Goal: Task Accomplishment & Management: Manage account settings

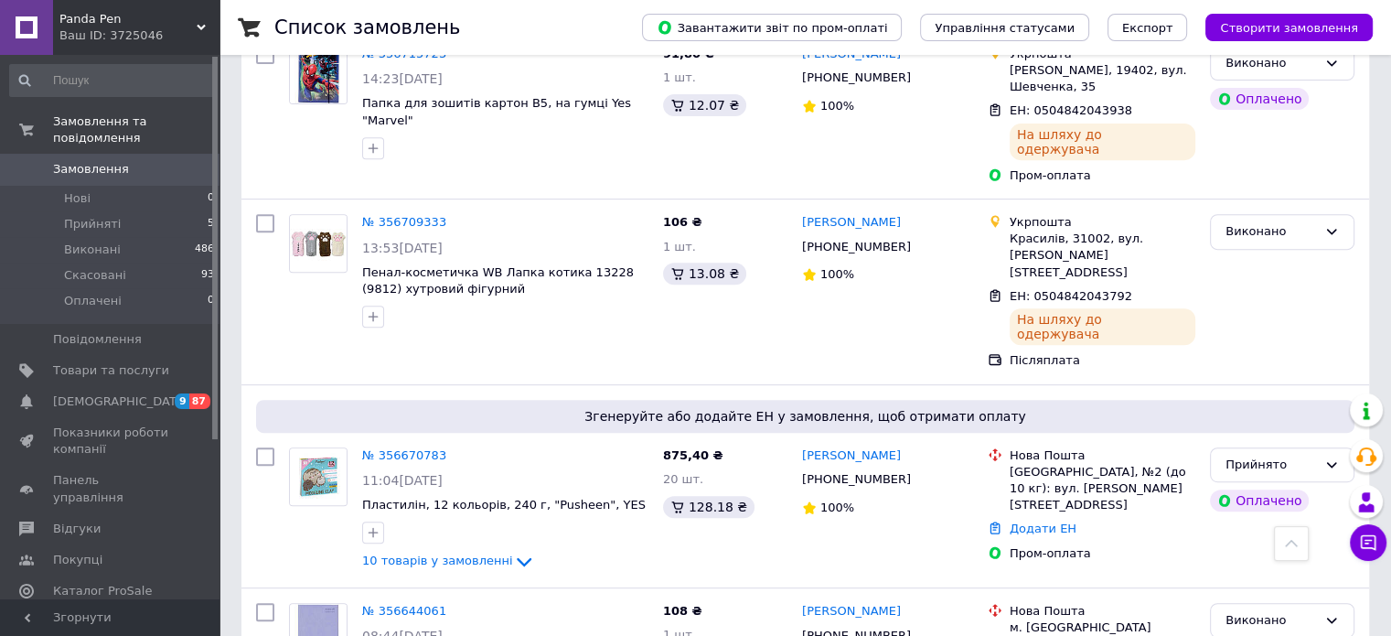
scroll to position [787, 0]
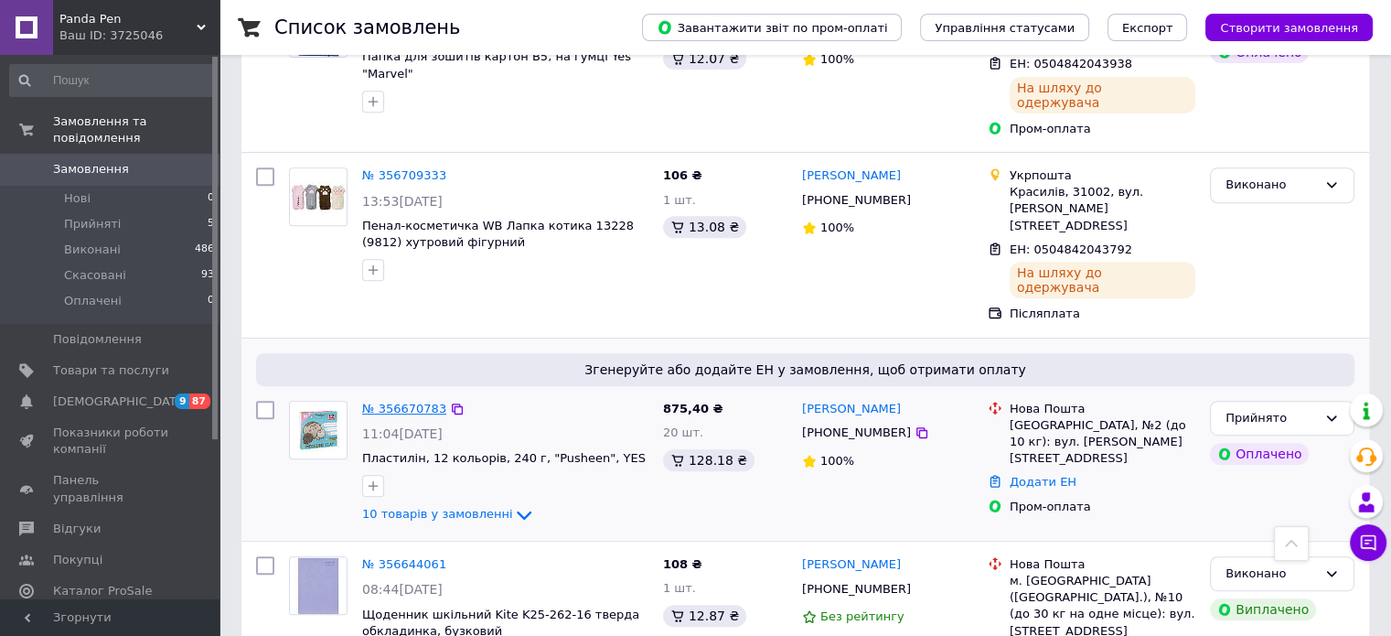
click at [380, 401] on link "№ 356670783" at bounding box center [404, 408] width 84 height 14
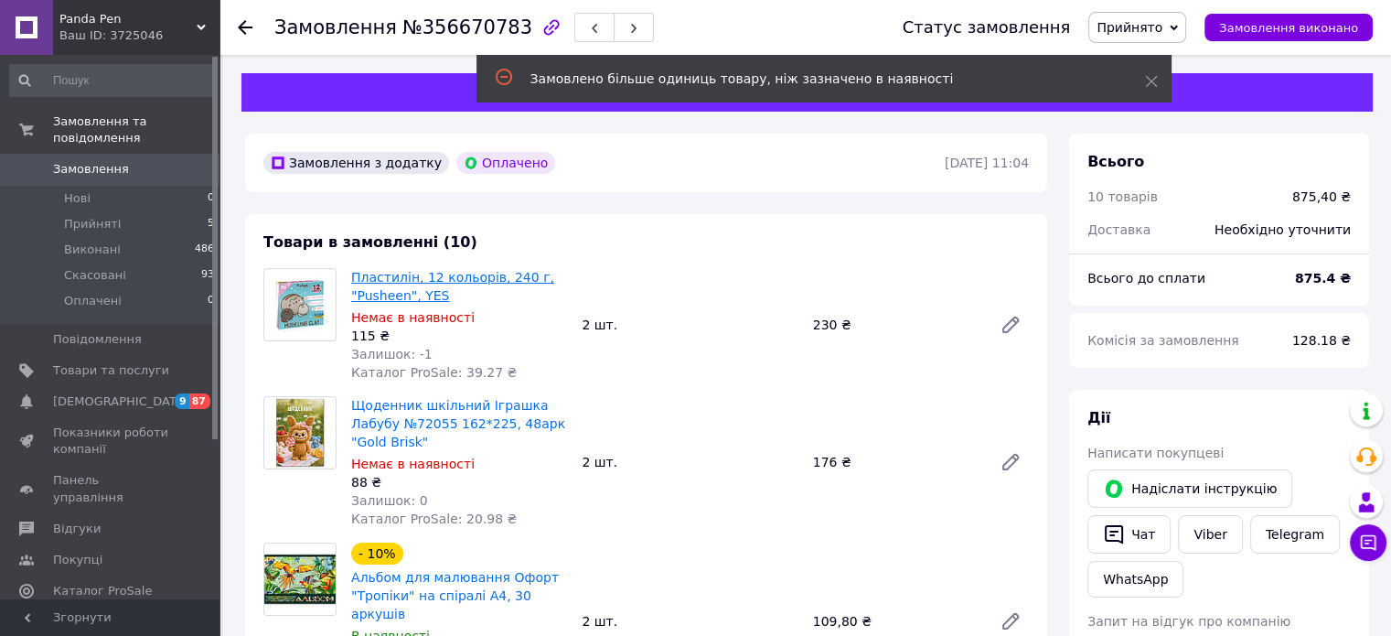
click at [441, 279] on link "Пластилін, 12 кольорів, 240 г, "Pusheen", YES" at bounding box center [452, 286] width 203 height 33
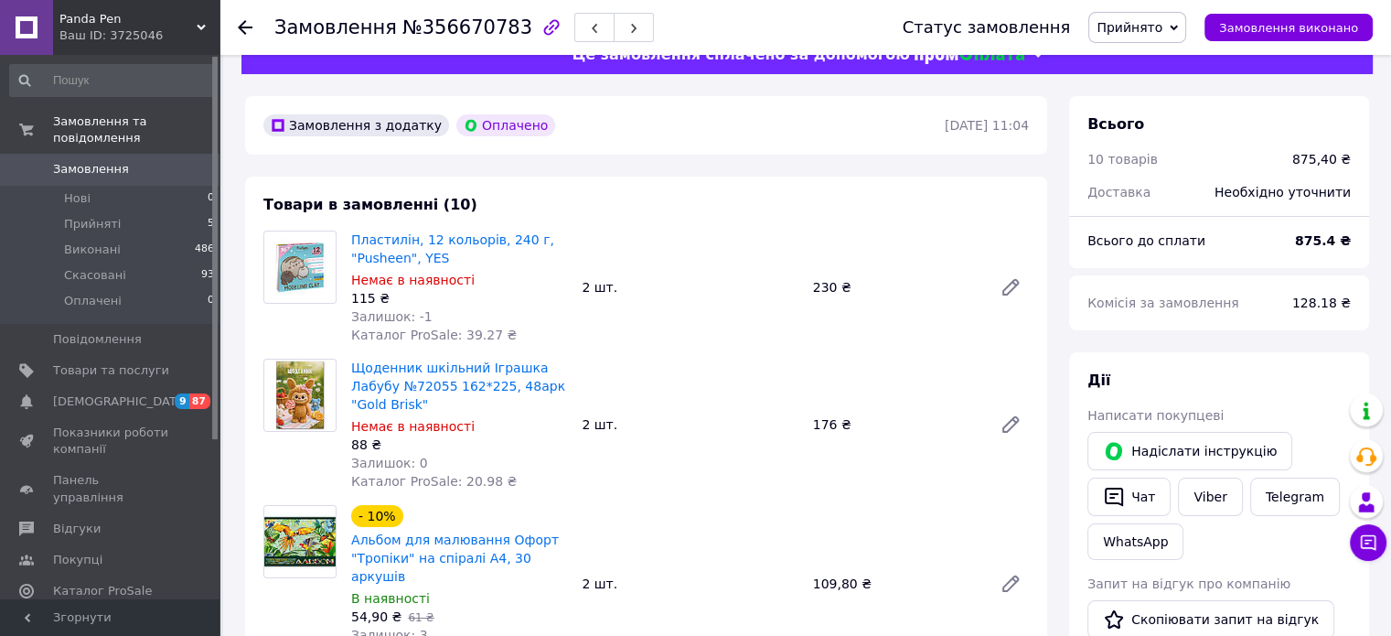
scroll to position [556, 0]
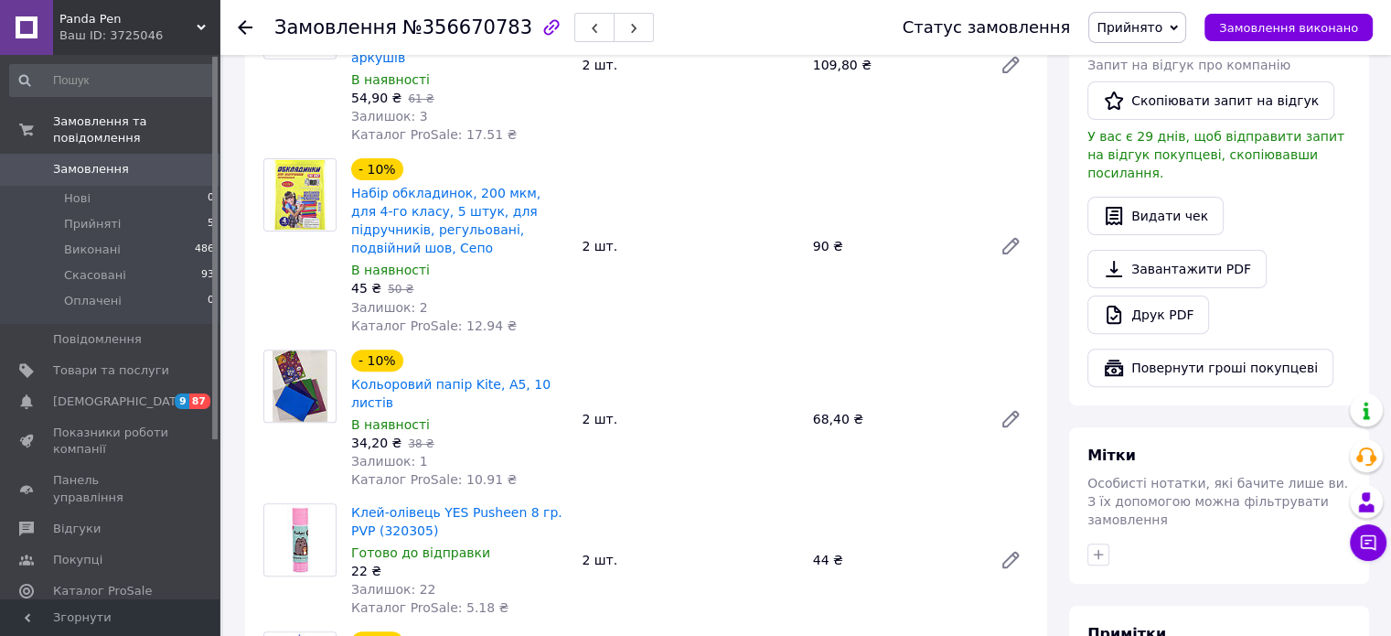
drag, startPoint x: 1390, startPoint y: 207, endPoint x: 1404, endPoint y: 237, distance: 33.2
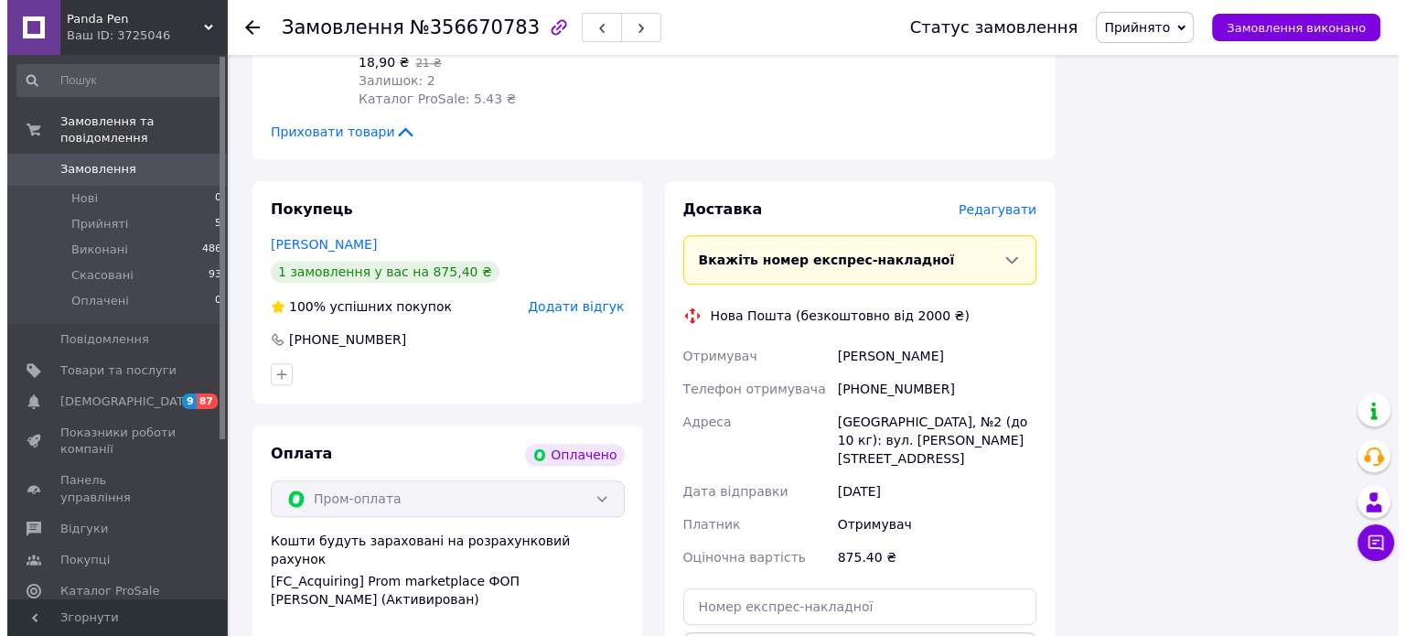
scroll to position [1614, 0]
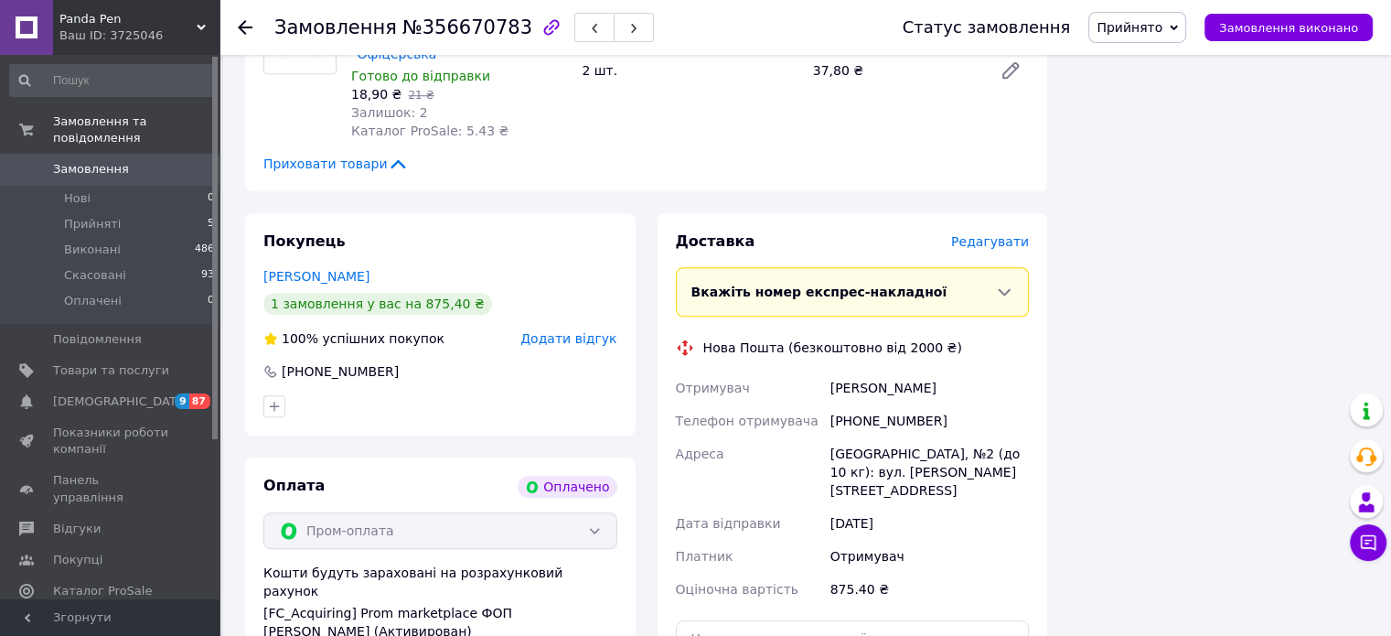
click at [990, 234] on span "Редагувати" at bounding box center [990, 241] width 78 height 15
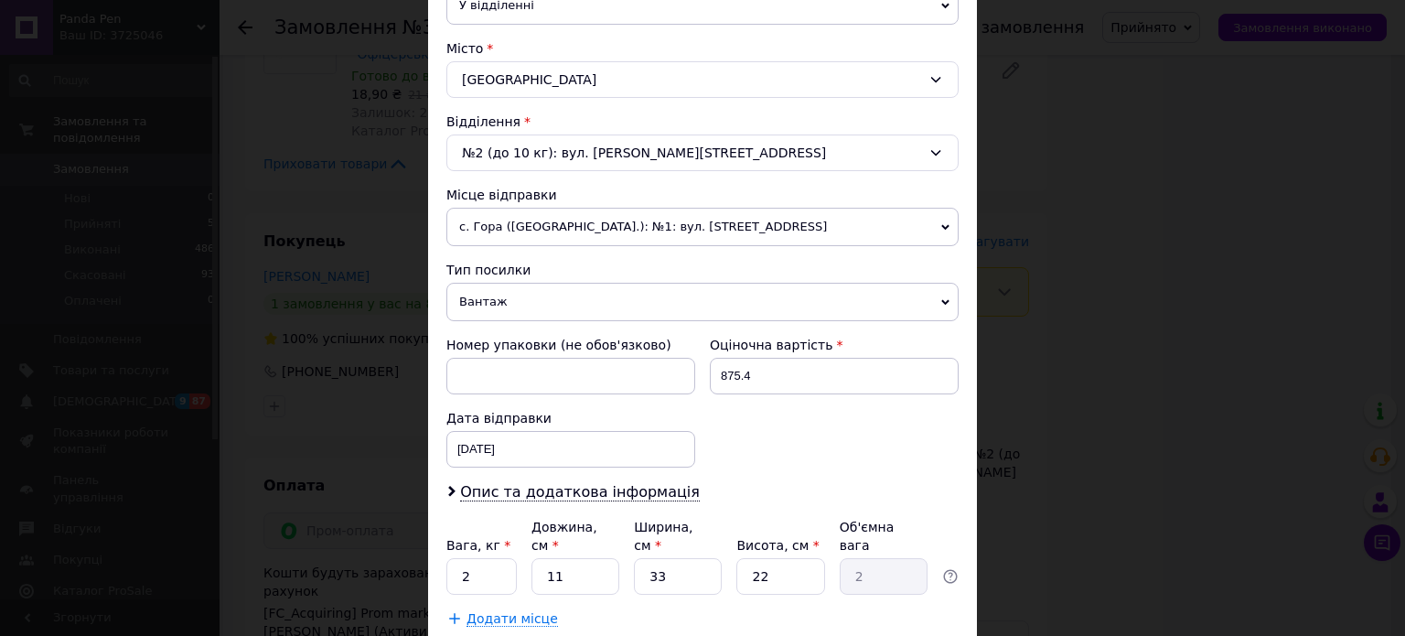
scroll to position [527, 0]
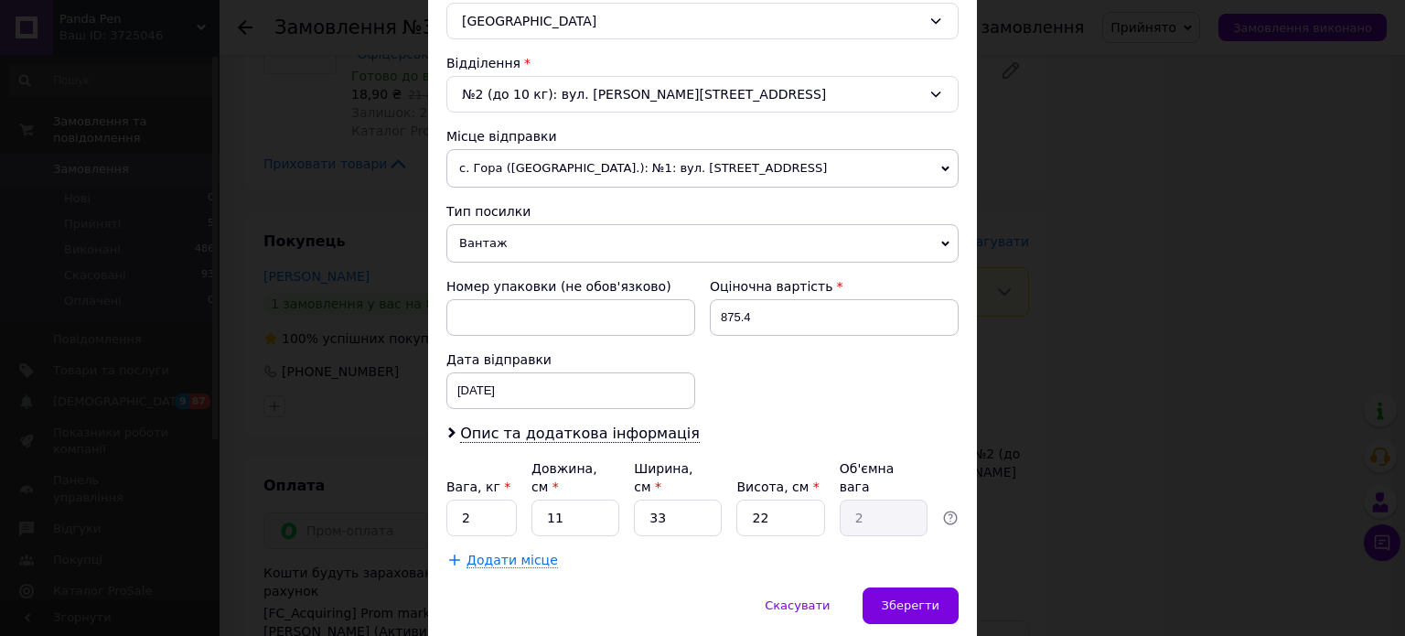
click at [754, 164] on span "с. Гора ([GEOGRAPHIC_DATA].): №1: вул. [STREET_ADDRESS]" at bounding box center [702, 168] width 512 height 38
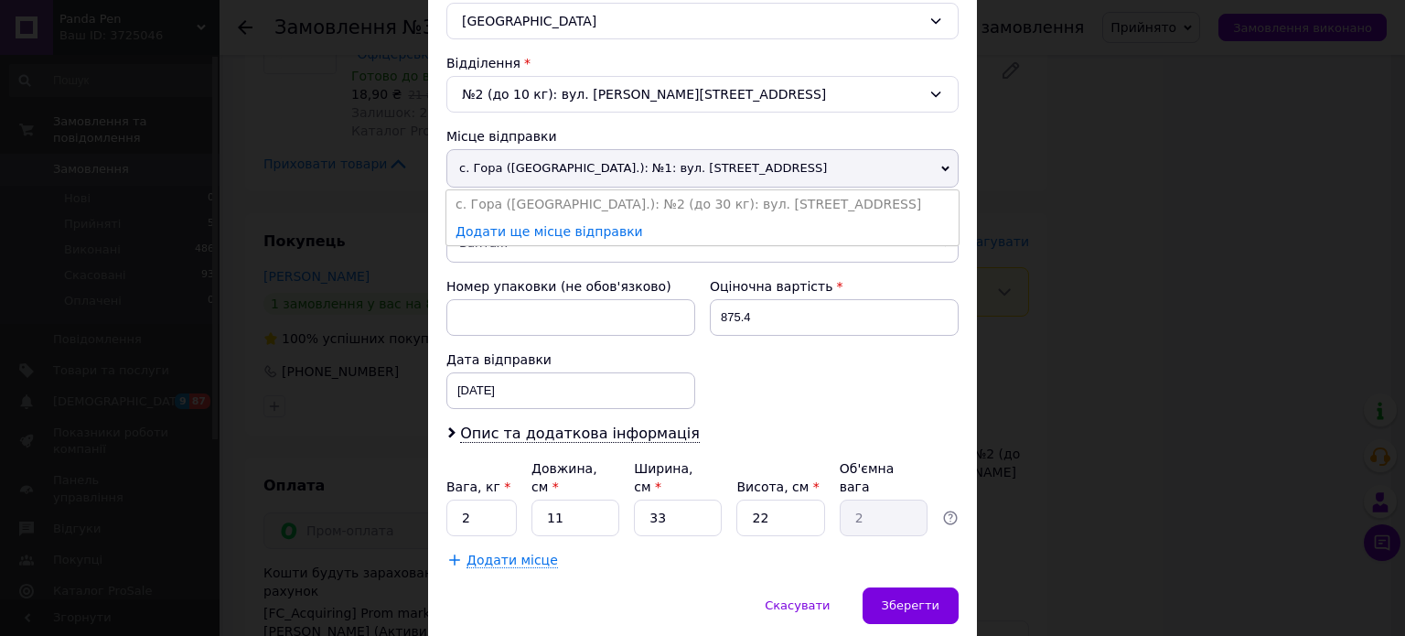
click at [1266, 166] on div "× Редагування доставки Спосіб доставки Нова Пошта (безкоштовно від 2000 ₴) Плат…" at bounding box center [702, 318] width 1405 height 636
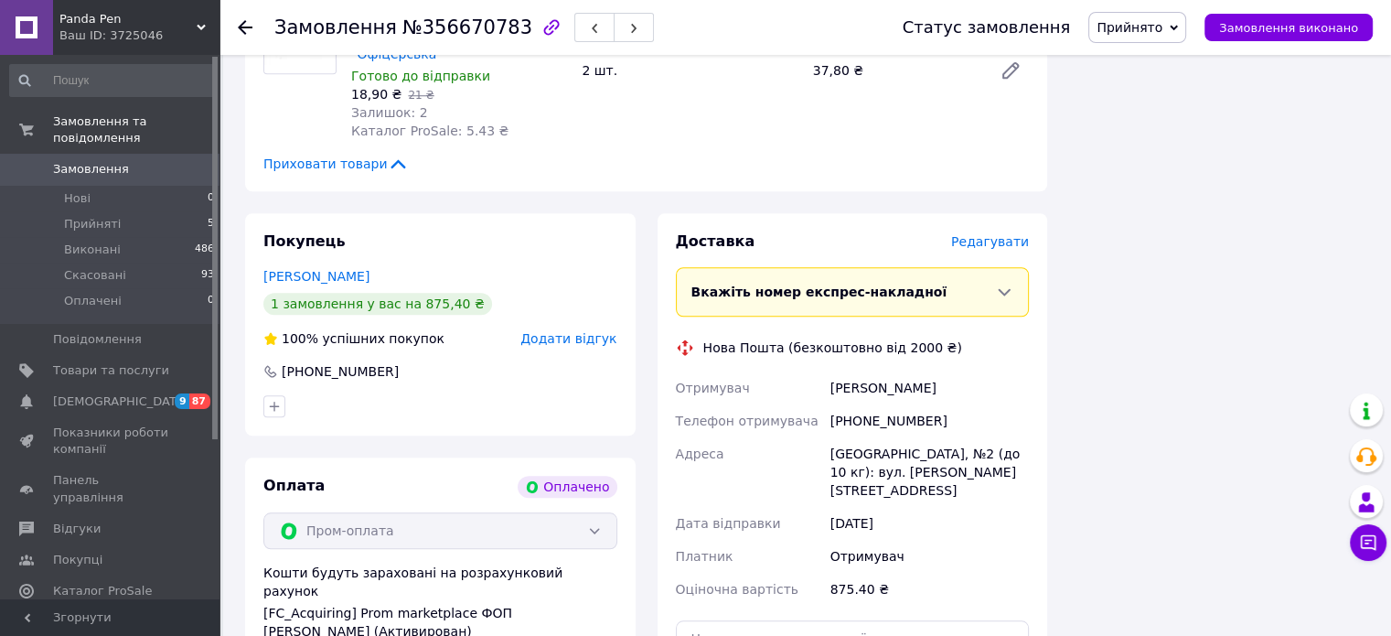
click at [980, 234] on span "Редагувати" at bounding box center [990, 241] width 78 height 15
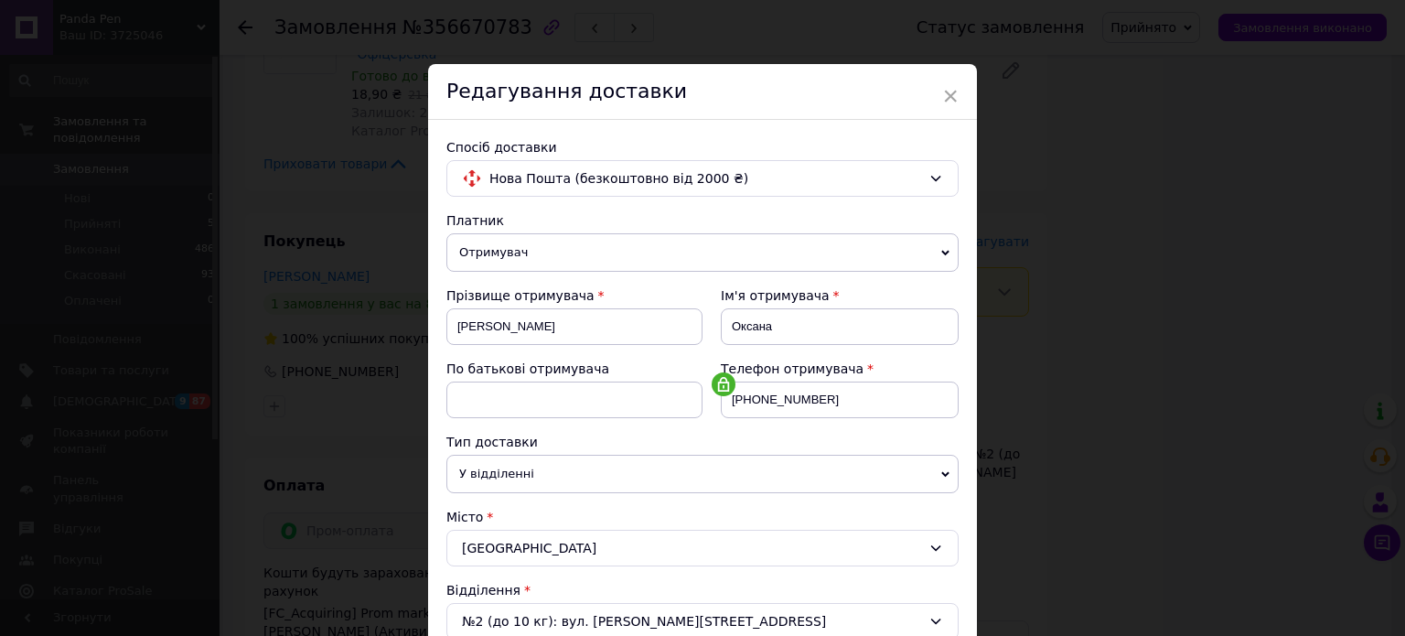
drag, startPoint x: 1397, startPoint y: 191, endPoint x: 1404, endPoint y: 322, distance: 130.9
click at [1404, 322] on div "× Редагування доставки Спосіб доставки Нова Пошта (безкоштовно від 2000 ₴) Плат…" at bounding box center [702, 318] width 1405 height 636
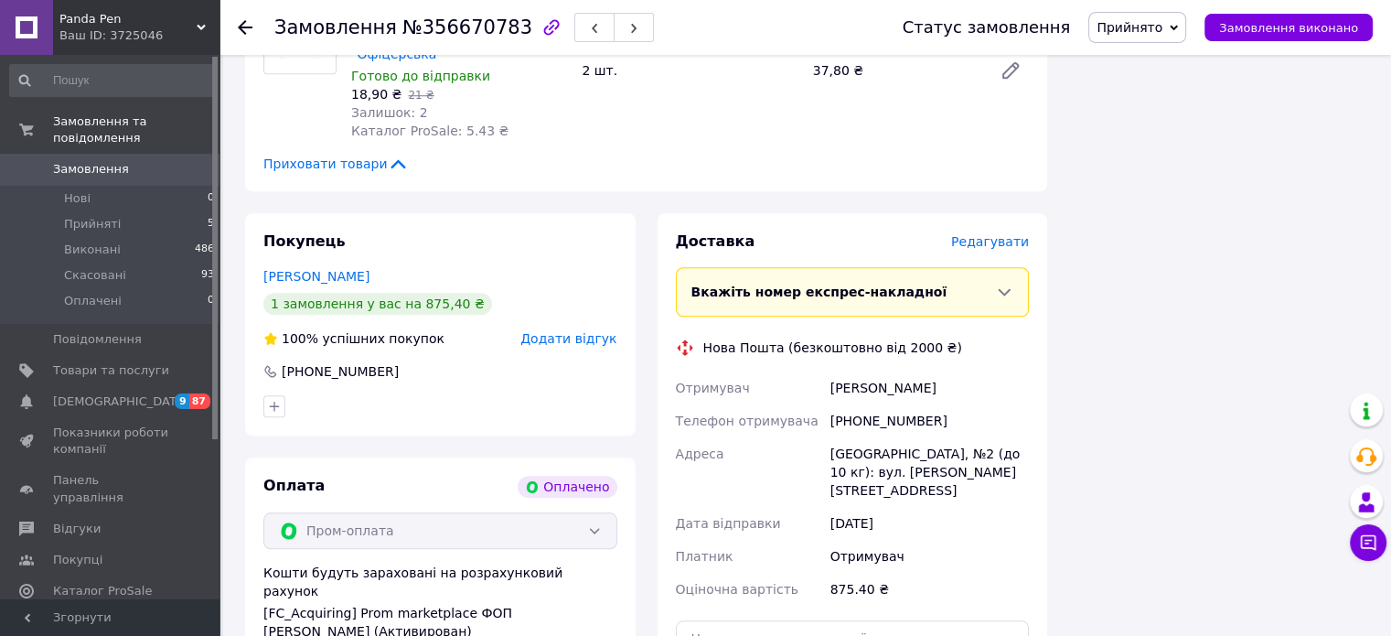
click at [990, 234] on span "Редагувати" at bounding box center [990, 241] width 78 height 15
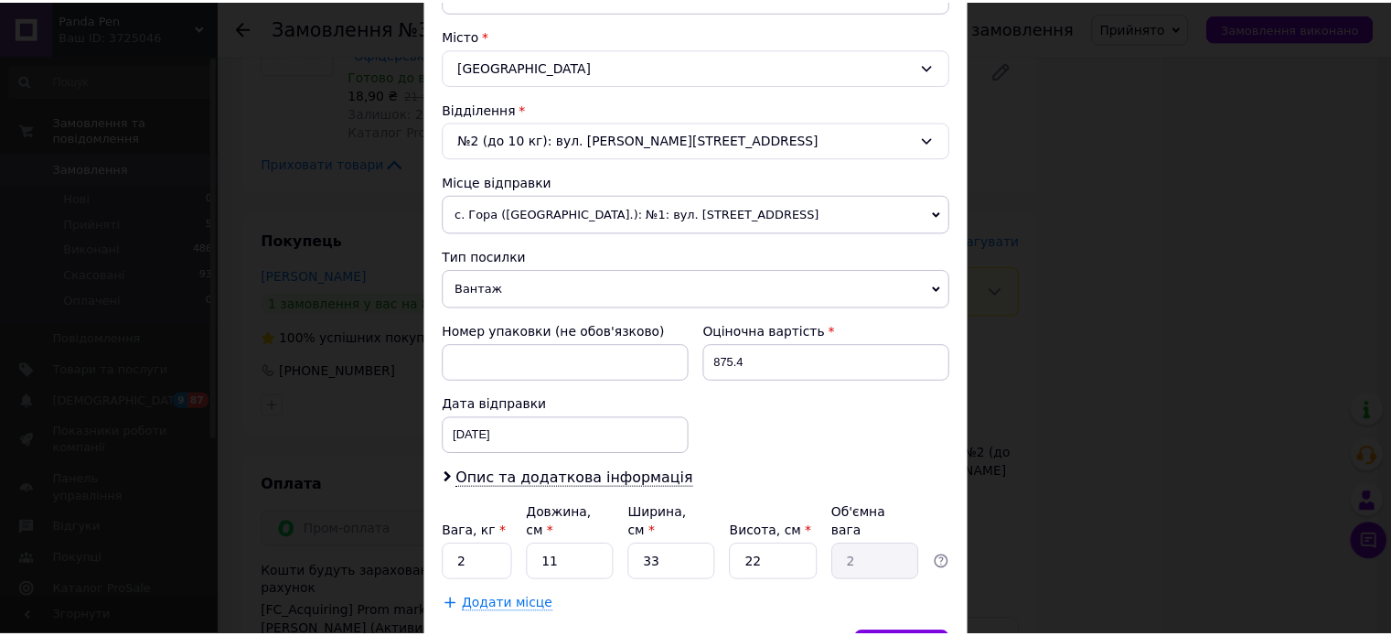
scroll to position [519, 0]
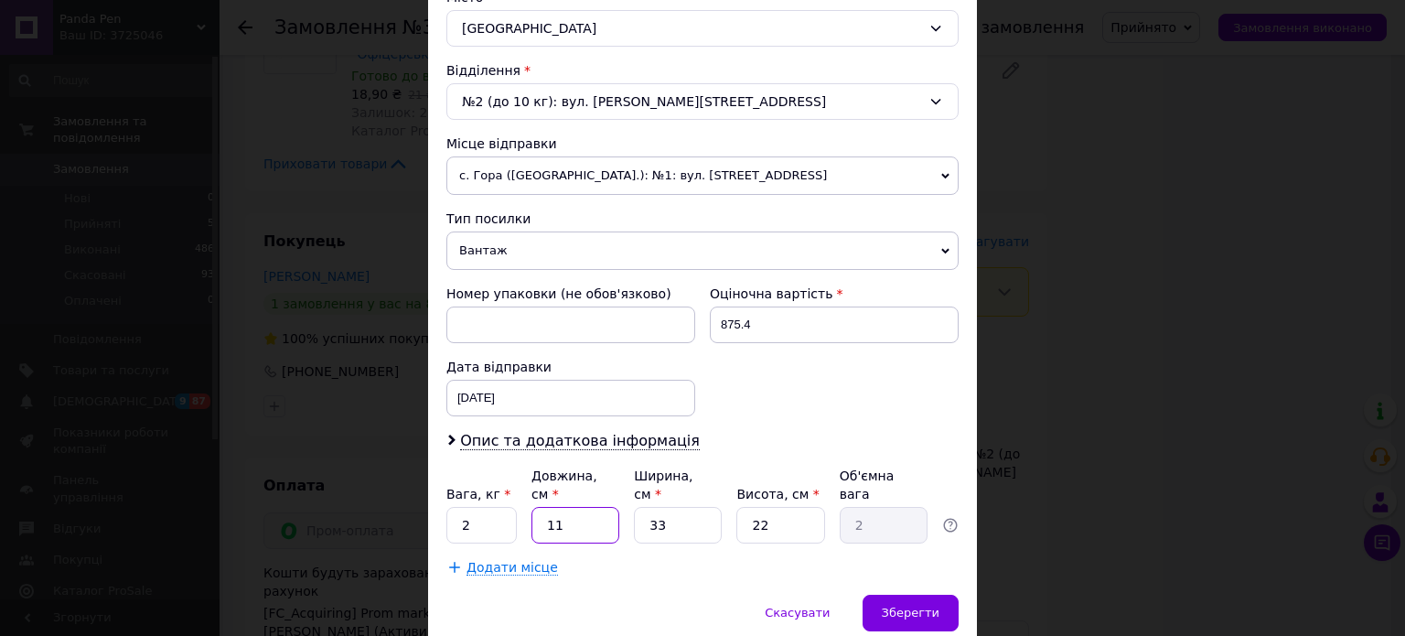
click at [581, 507] on input "11" at bounding box center [575, 525] width 88 height 37
type input "1"
type input "0.18"
type input "3"
type input "0.54"
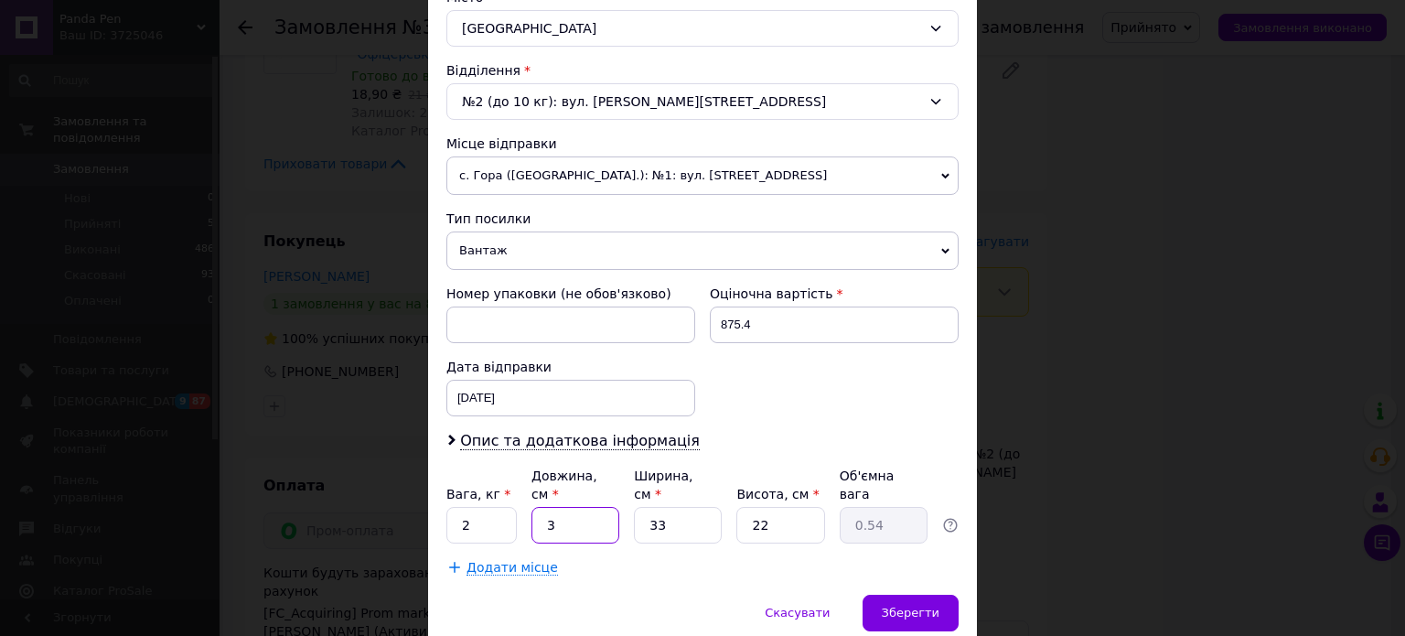
type input "35"
type input "6.35"
type input "3"
type input "0.54"
type input "30"
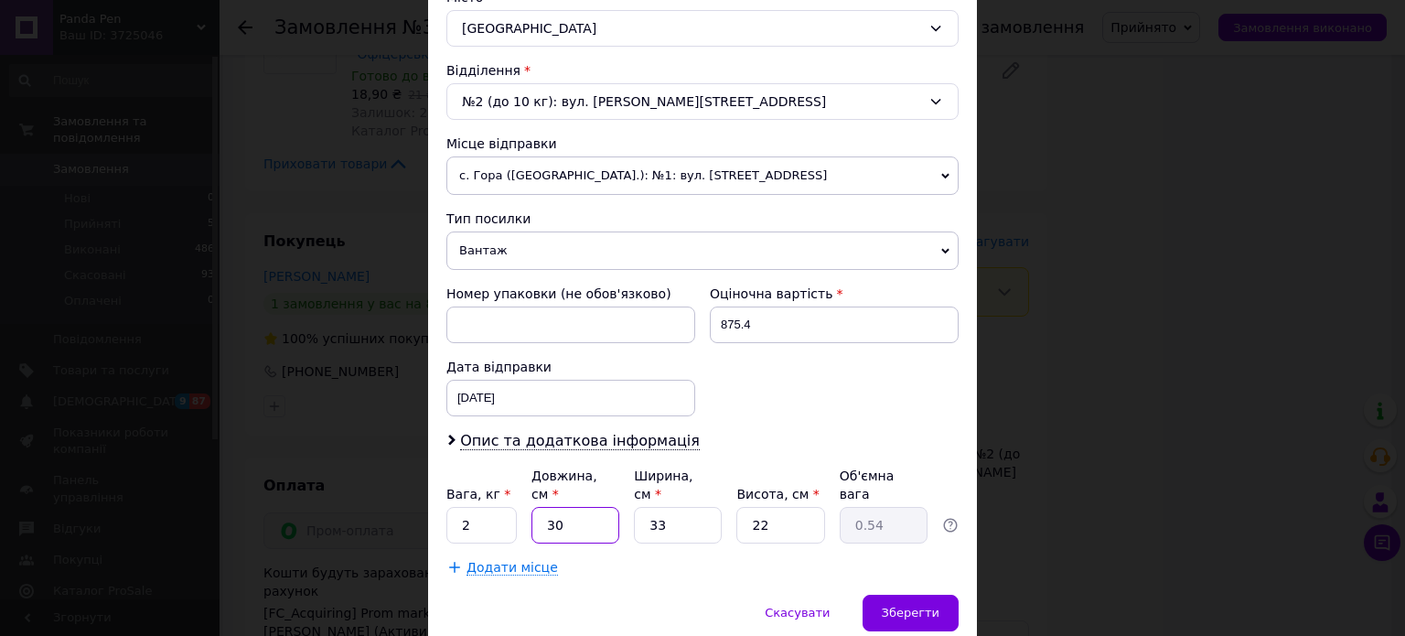
type input "5.45"
type input "30"
click at [683, 507] on input "33" at bounding box center [678, 525] width 88 height 37
type input "3"
type input "0.5"
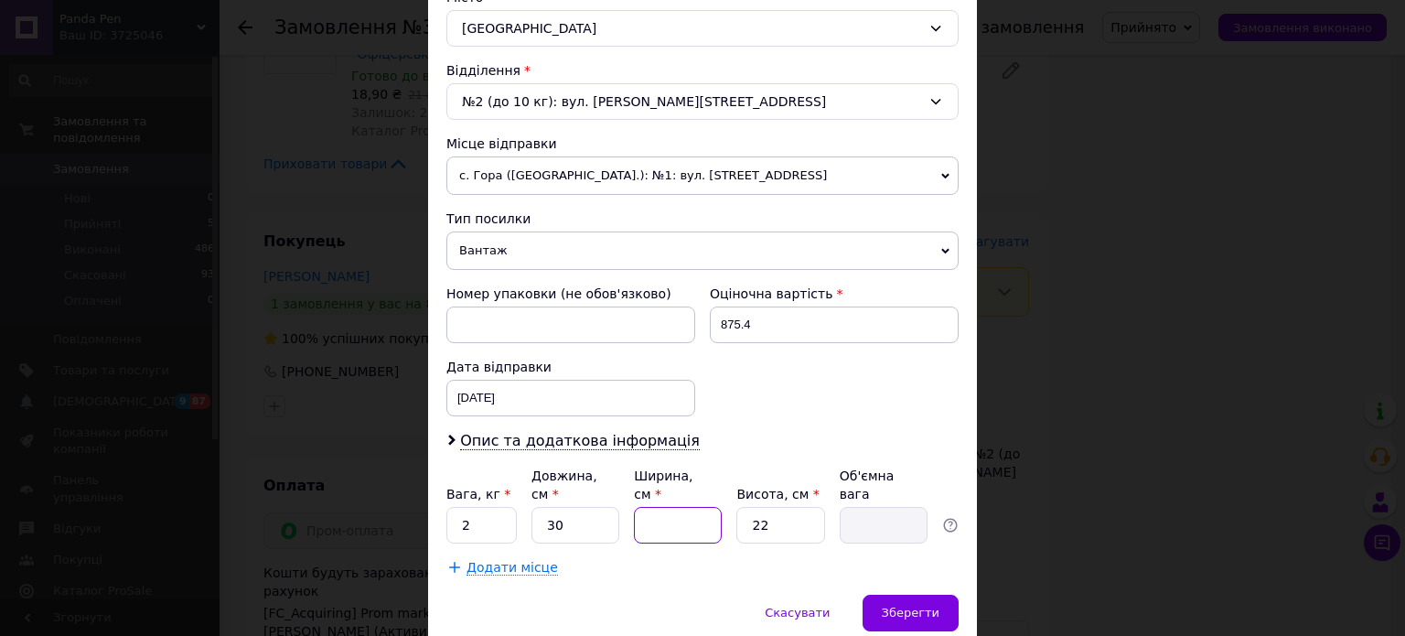
type input "2"
type input "0.33"
type input "25"
type input "4.13"
type input "25"
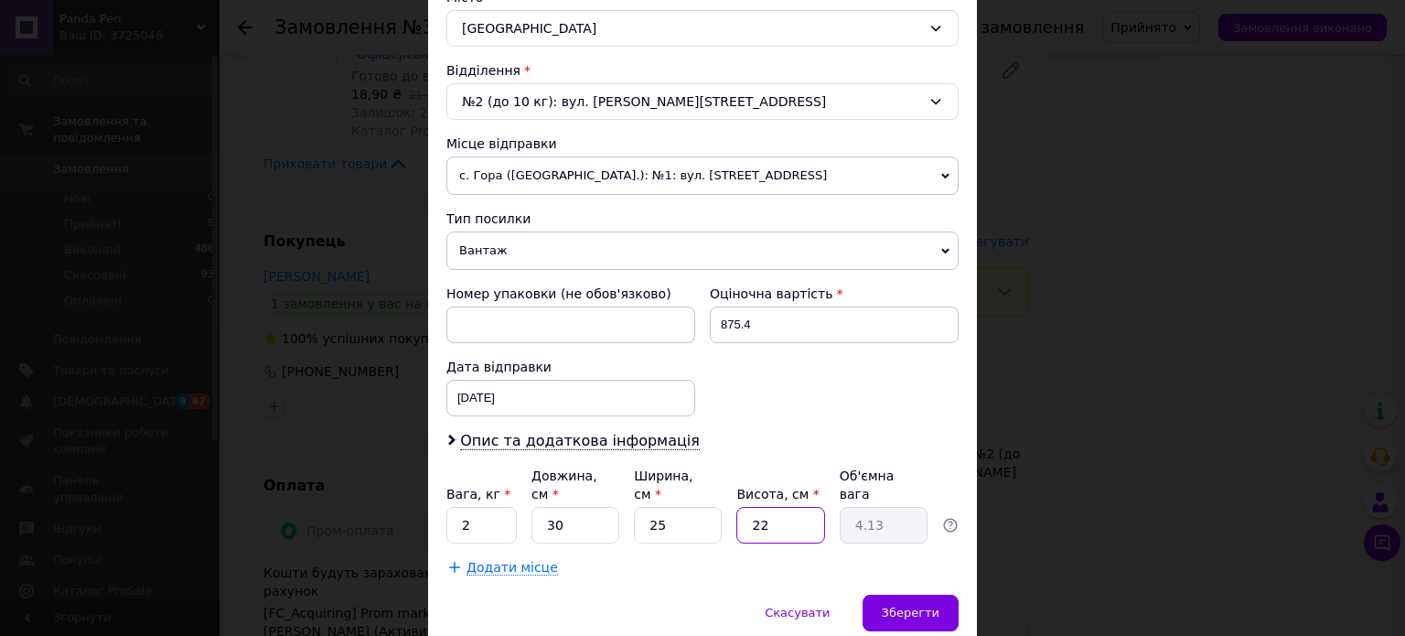
click at [794, 507] on input "22" at bounding box center [780, 525] width 88 height 37
type input "2"
type input "0.38"
type input "2"
type input "0.38"
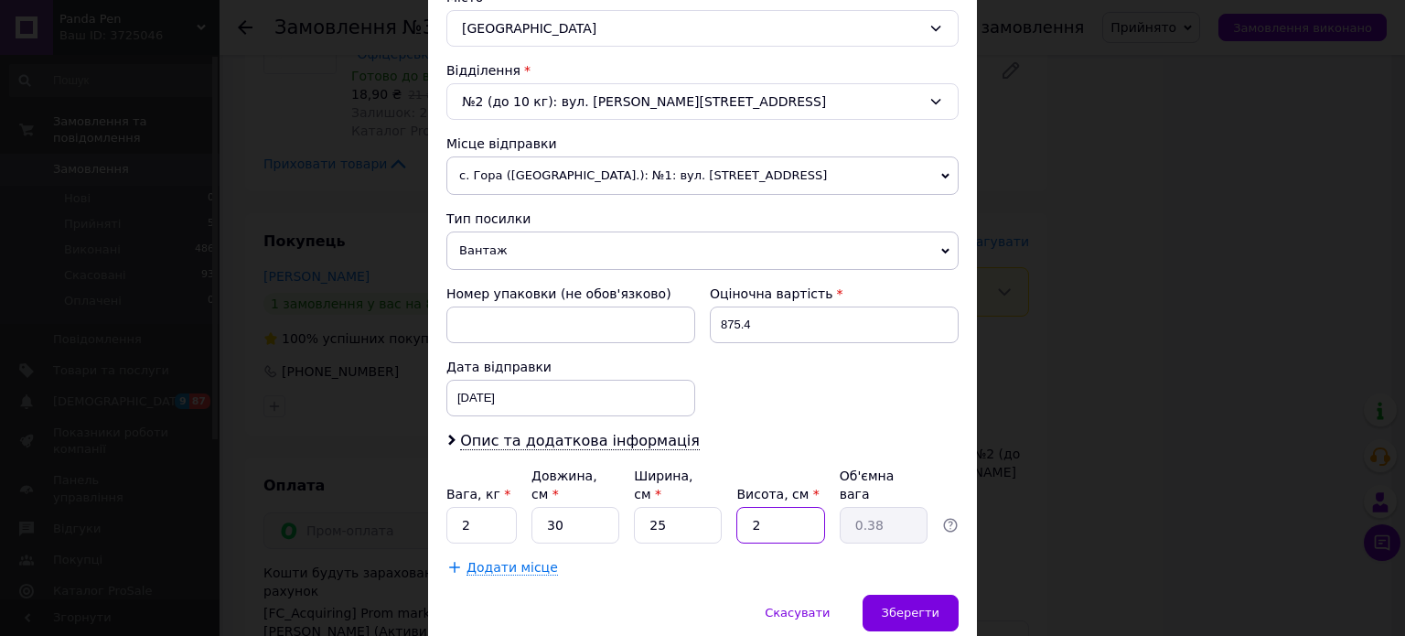
type input "20"
type input "3.75"
type input "20"
click at [915, 605] on span "Зберегти" at bounding box center [911, 612] width 58 height 14
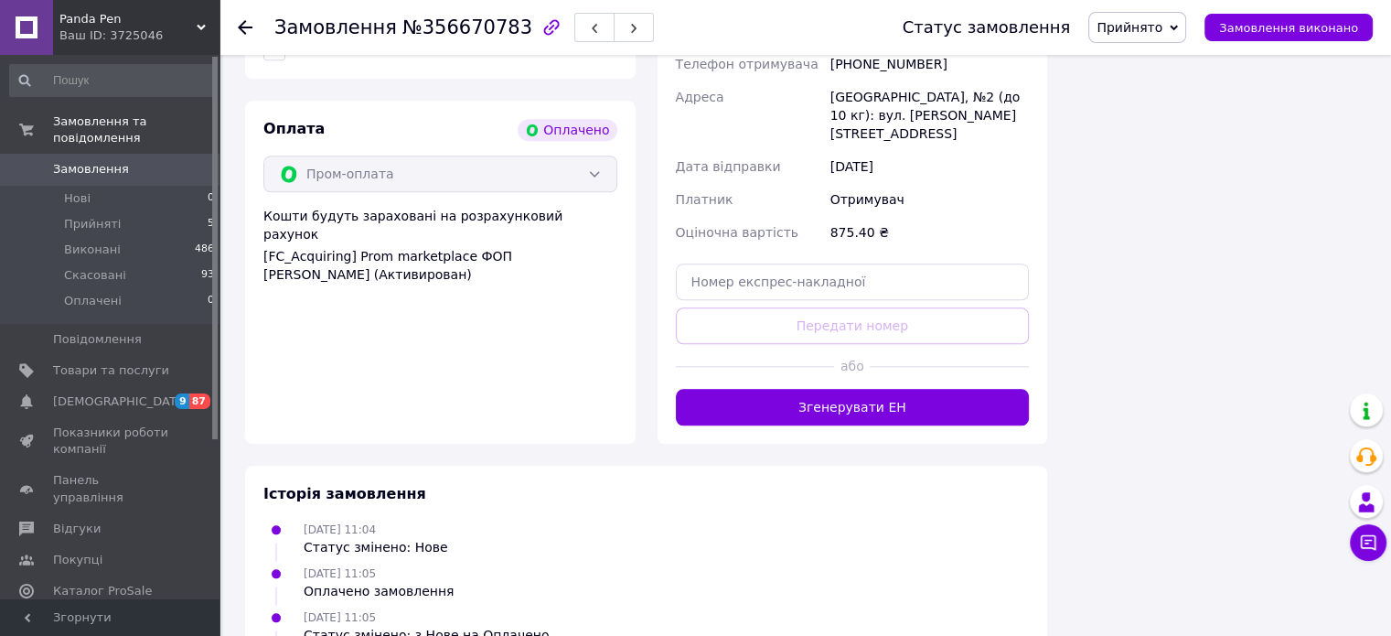
scroll to position [1984, 0]
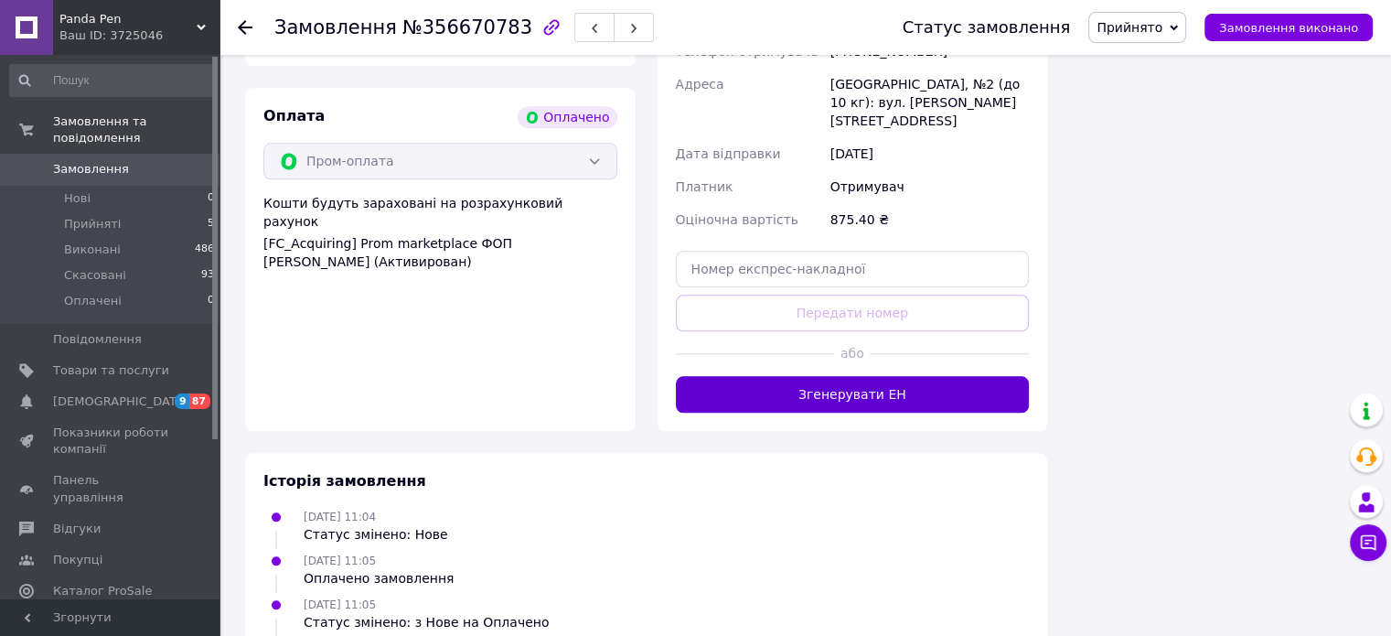
click at [787, 376] on button "Згенерувати ЕН" at bounding box center [853, 394] width 354 height 37
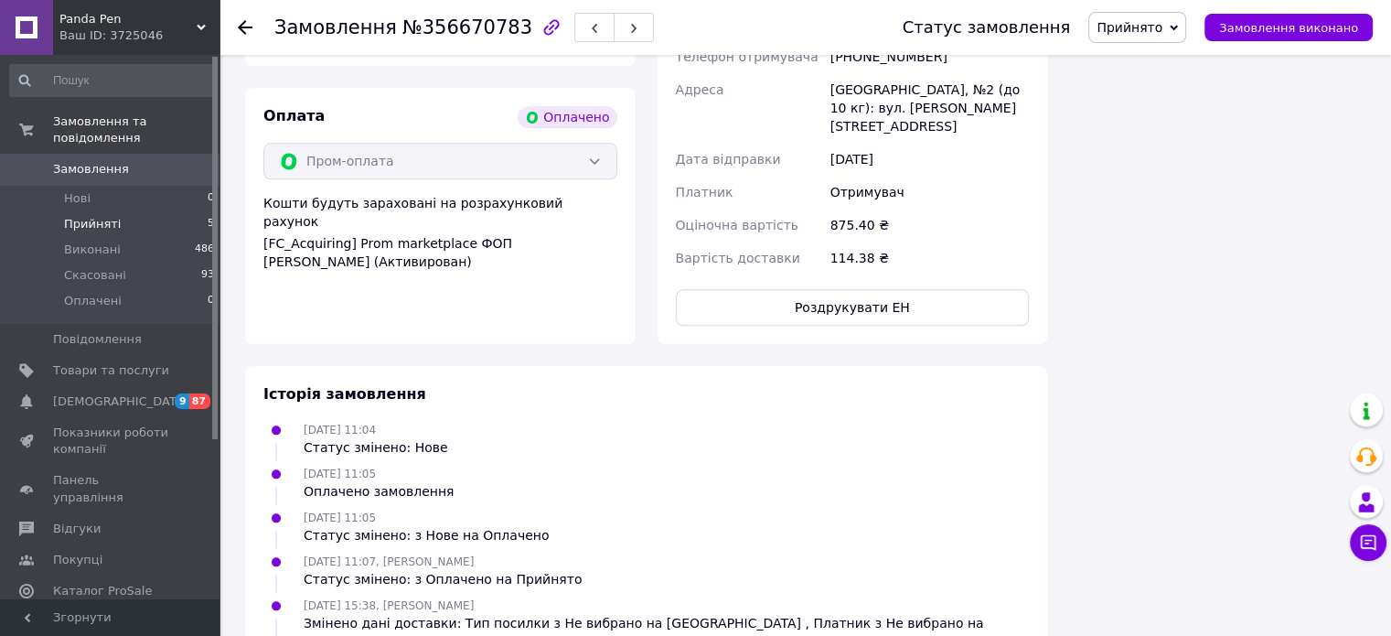
click at [95, 216] on span "Прийняті" at bounding box center [92, 224] width 57 height 16
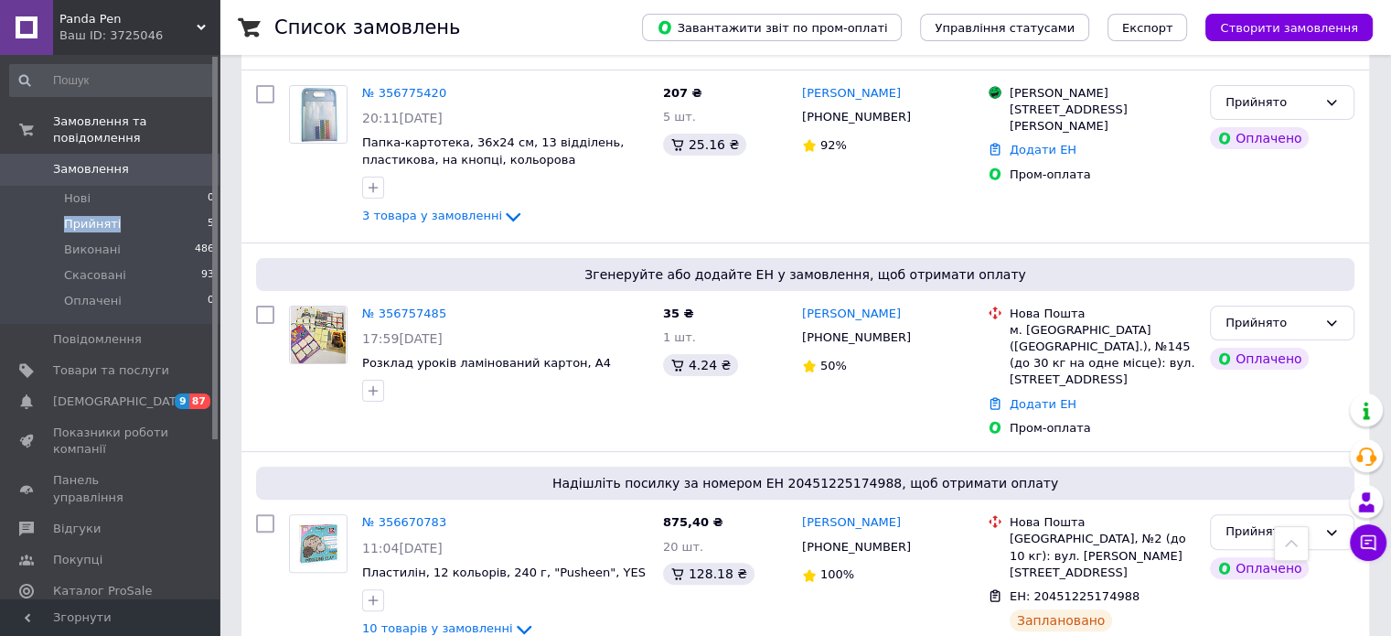
scroll to position [366, 0]
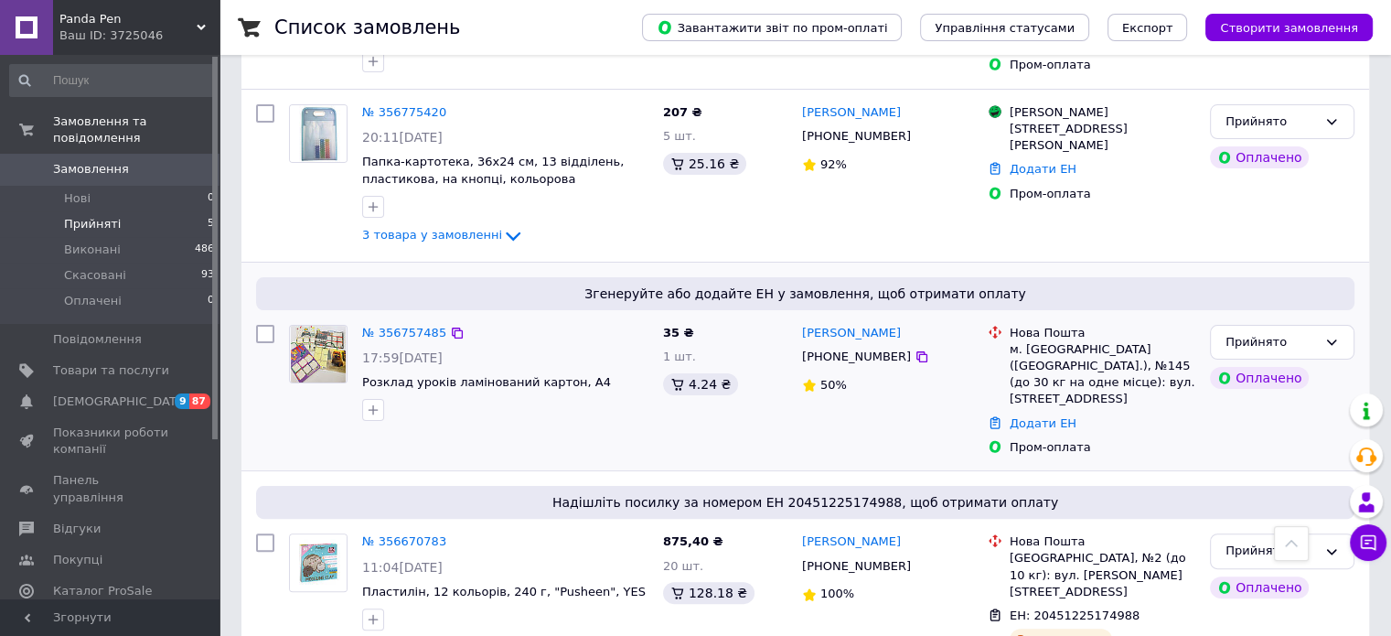
click at [399, 317] on div "№ 356757485 17:59[DATE] Розклад уроків ламінований картон, А4" at bounding box center [505, 372] width 301 height 111
click at [401, 326] on link "№ 356757485" at bounding box center [404, 333] width 84 height 14
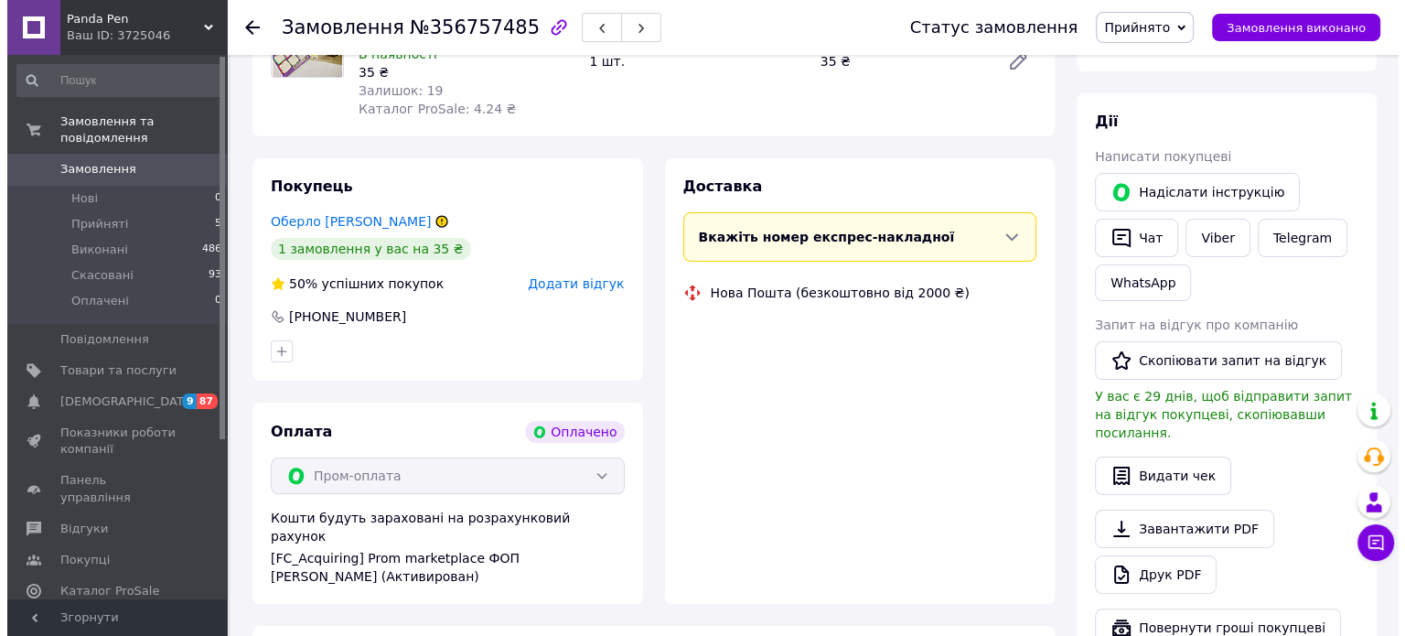
scroll to position [366, 0]
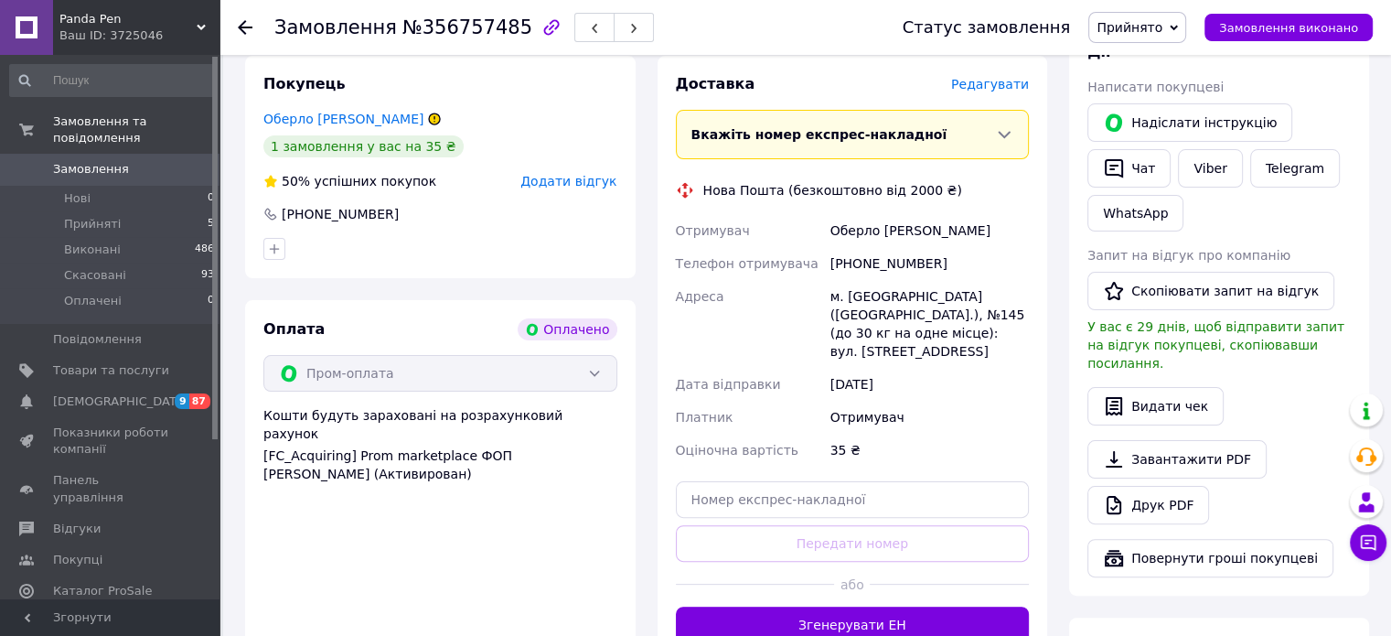
click at [1011, 84] on span "Редагувати" at bounding box center [990, 84] width 78 height 15
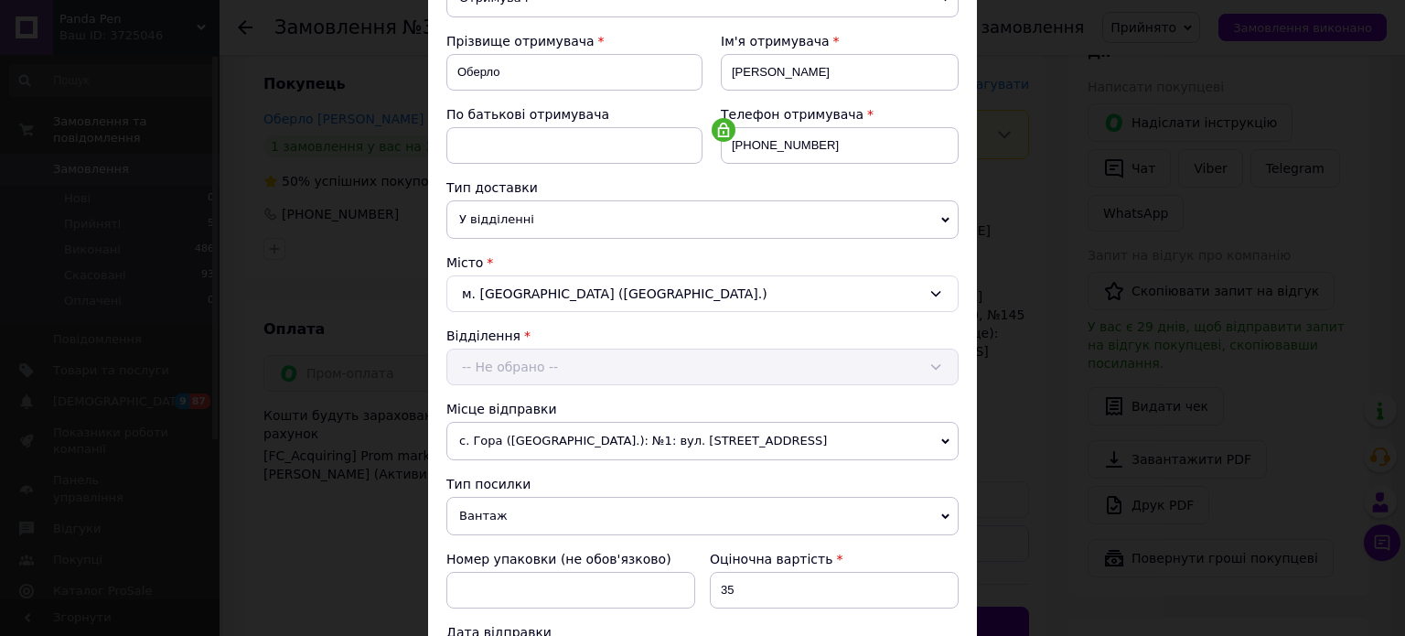
scroll to position [282, 0]
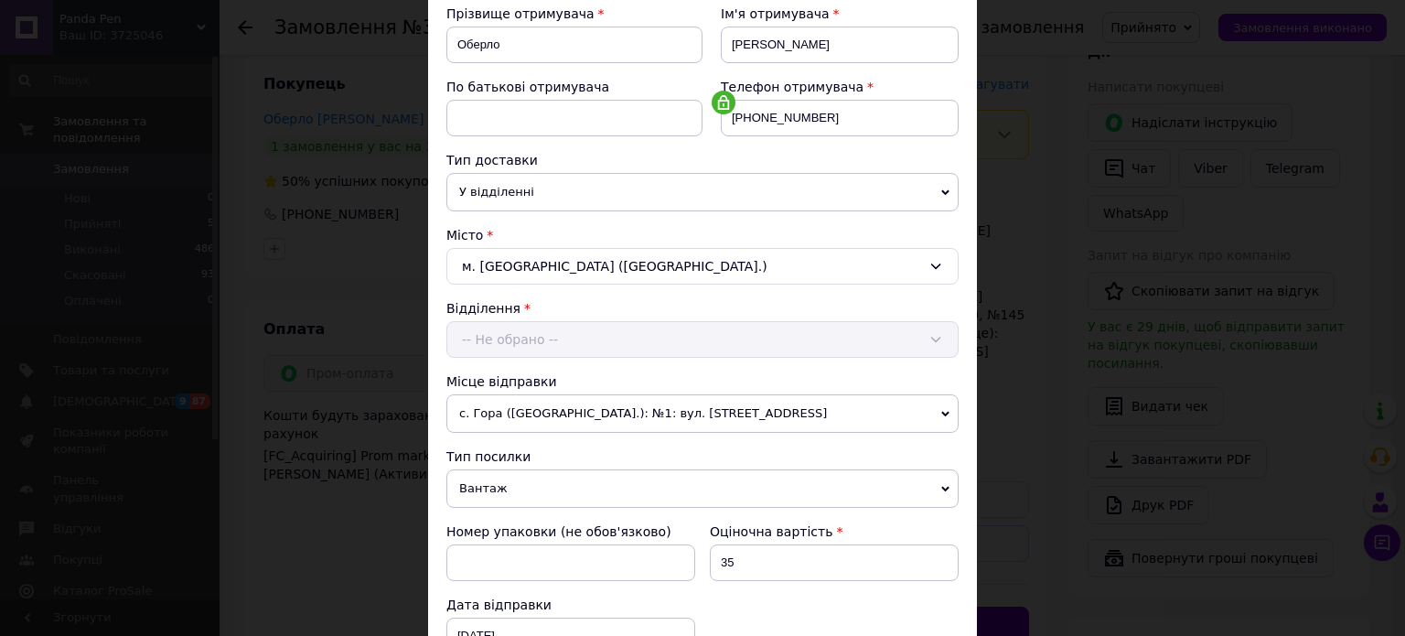
click at [750, 491] on span "Вантаж" at bounding box center [702, 488] width 512 height 38
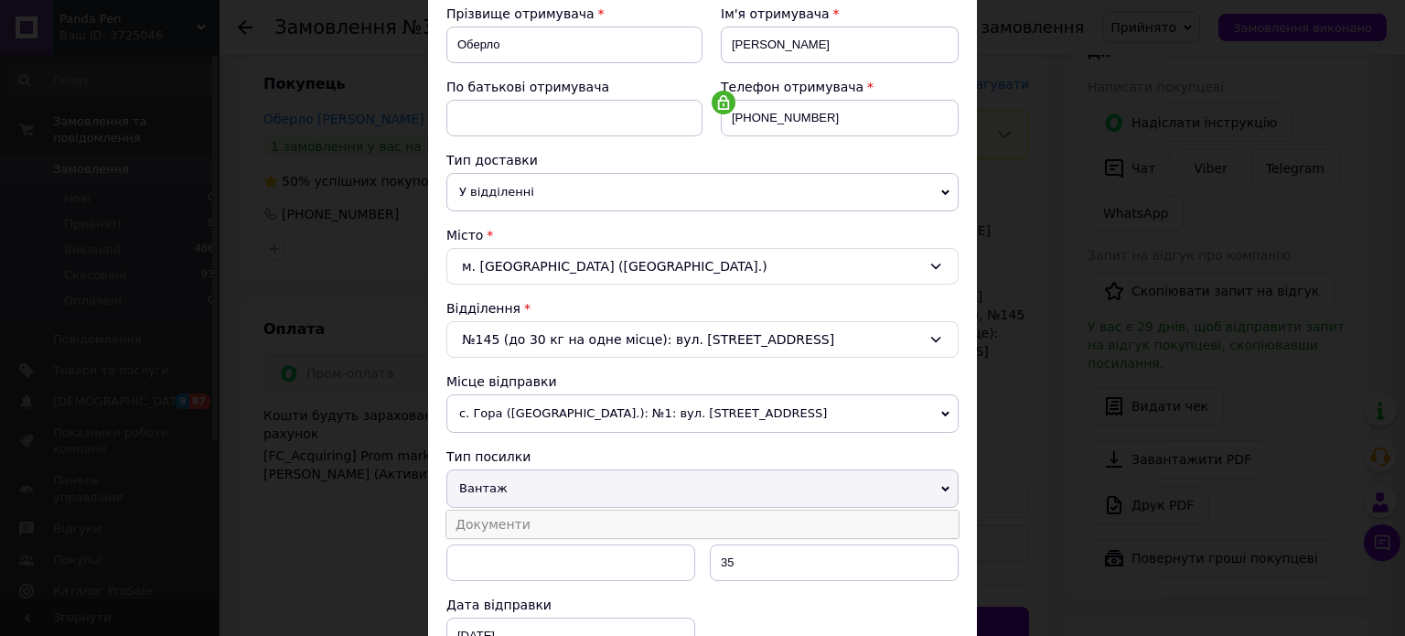
click at [746, 519] on li "Документи" at bounding box center [702, 523] width 512 height 27
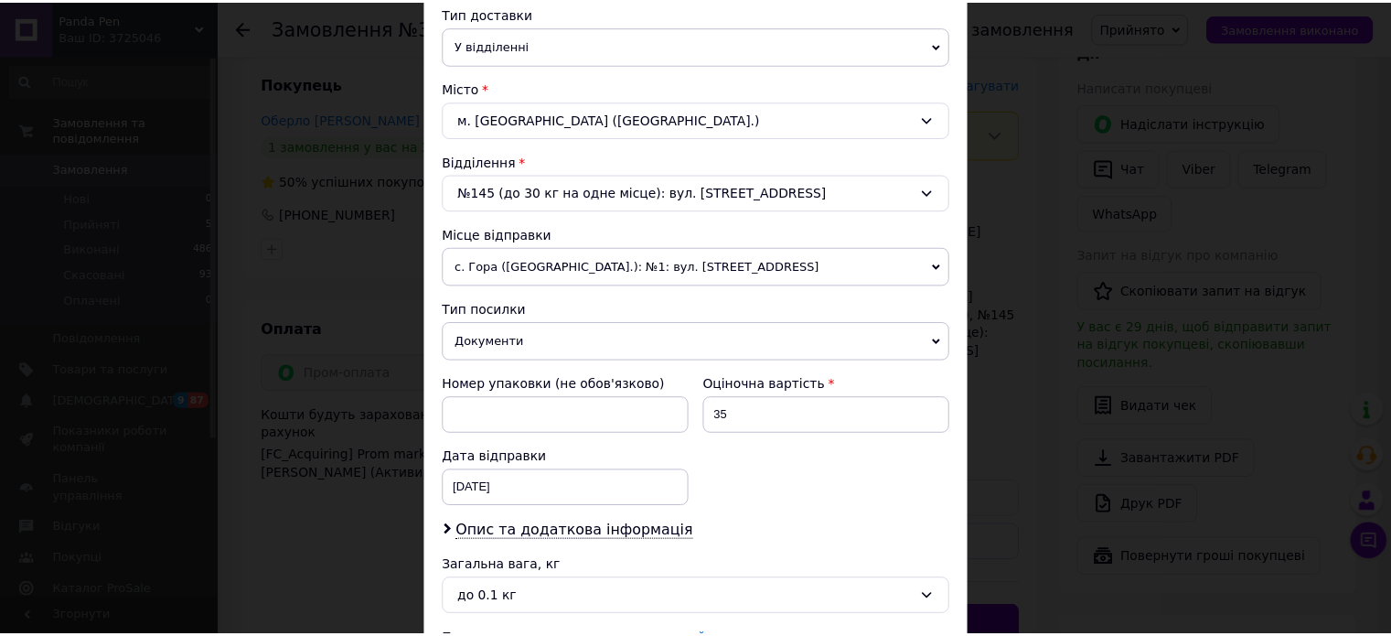
scroll to position [592, 0]
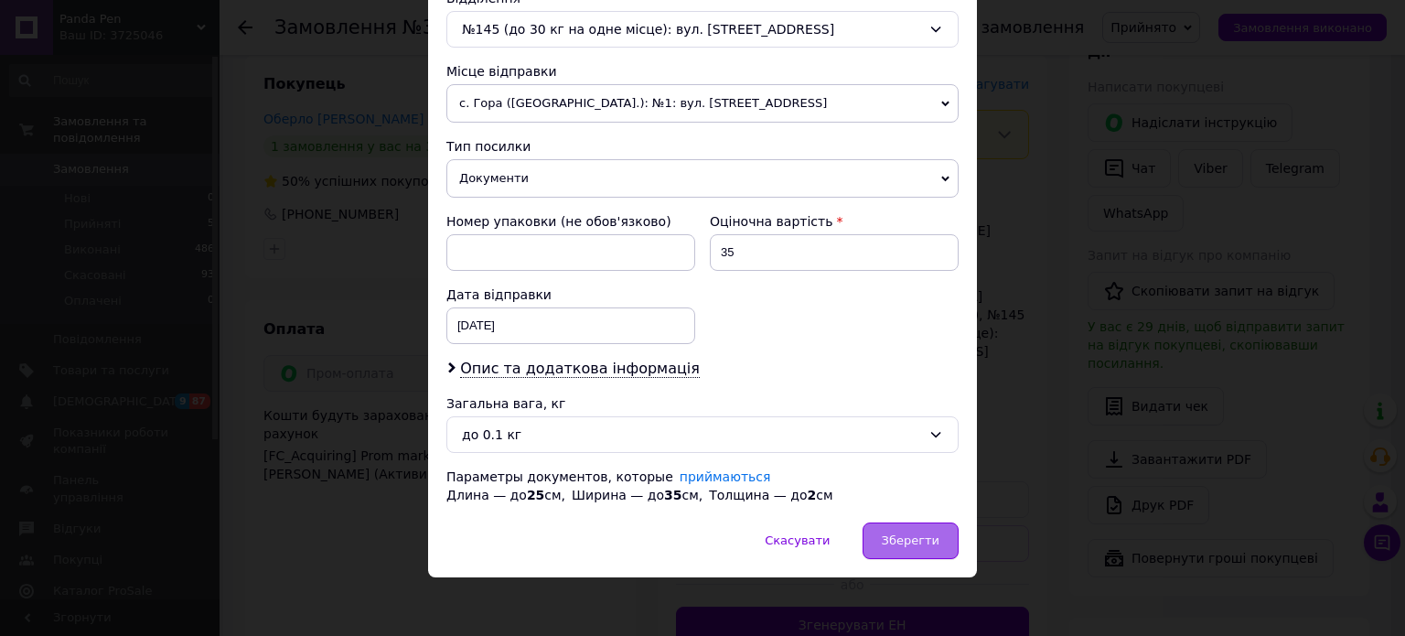
click at [912, 540] on span "Зберегти" at bounding box center [911, 540] width 58 height 14
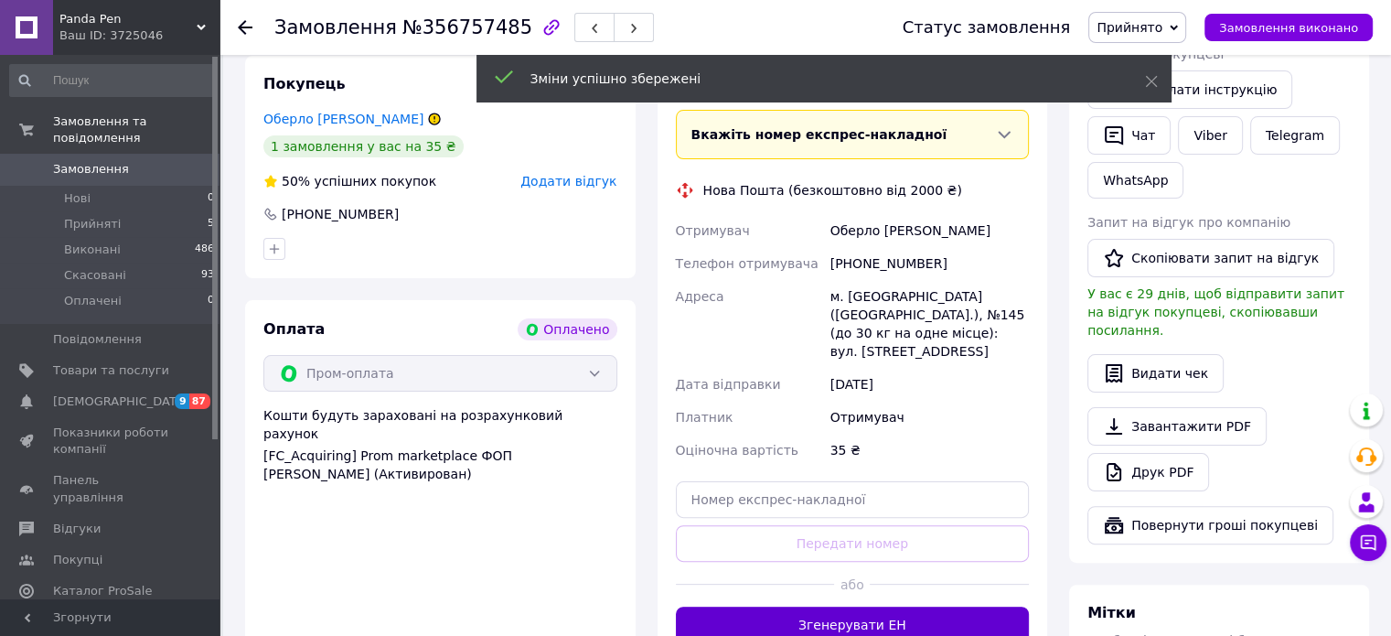
click at [904, 606] on button "Згенерувати ЕН" at bounding box center [853, 624] width 354 height 37
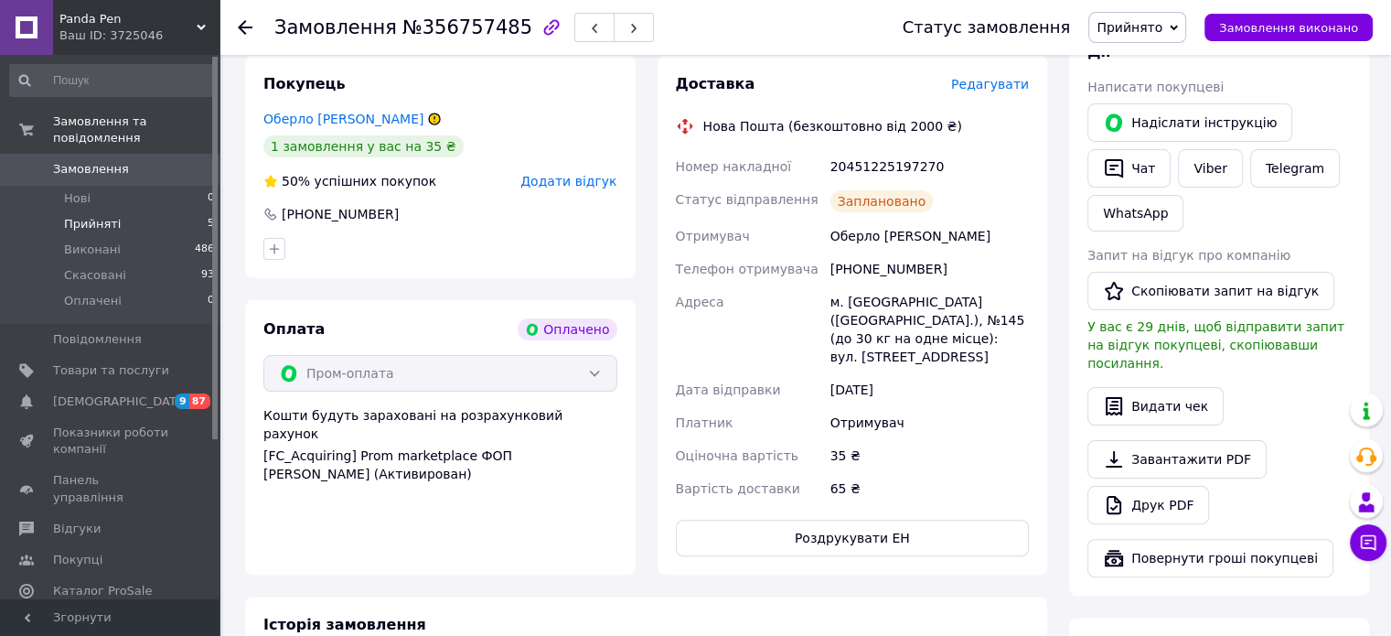
click at [90, 216] on span "Прийняті" at bounding box center [92, 224] width 57 height 16
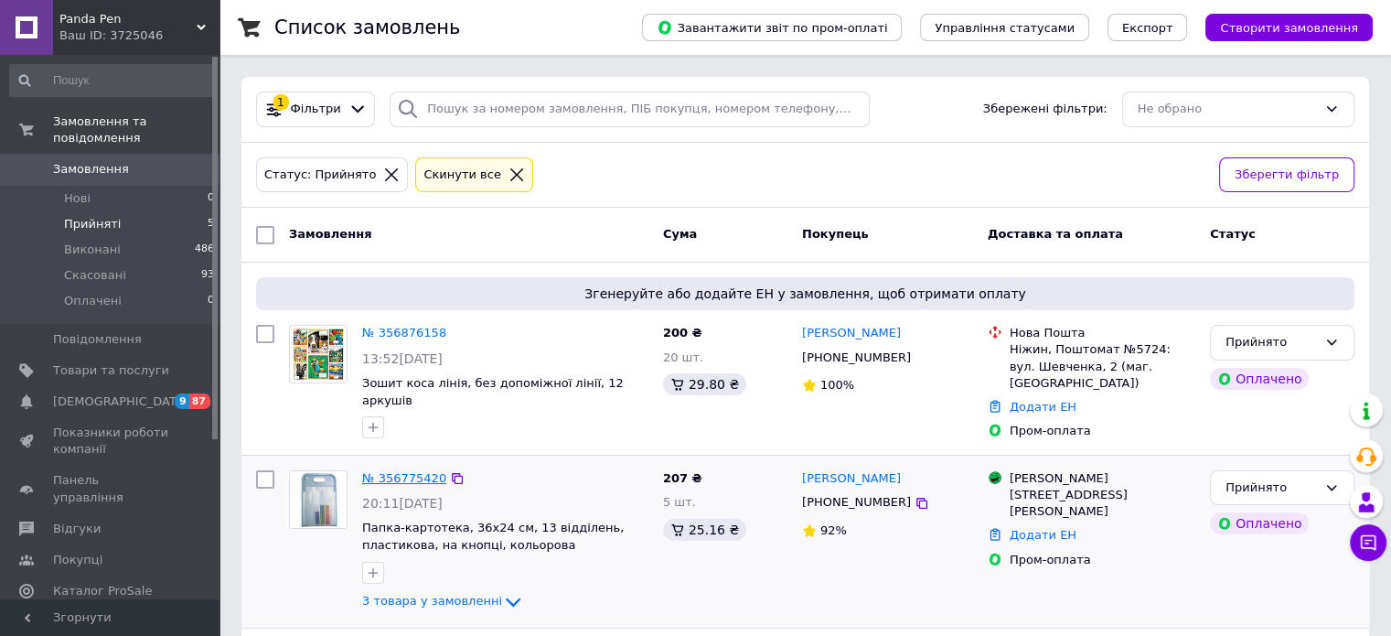
click at [421, 471] on link "№ 356775420" at bounding box center [404, 478] width 84 height 14
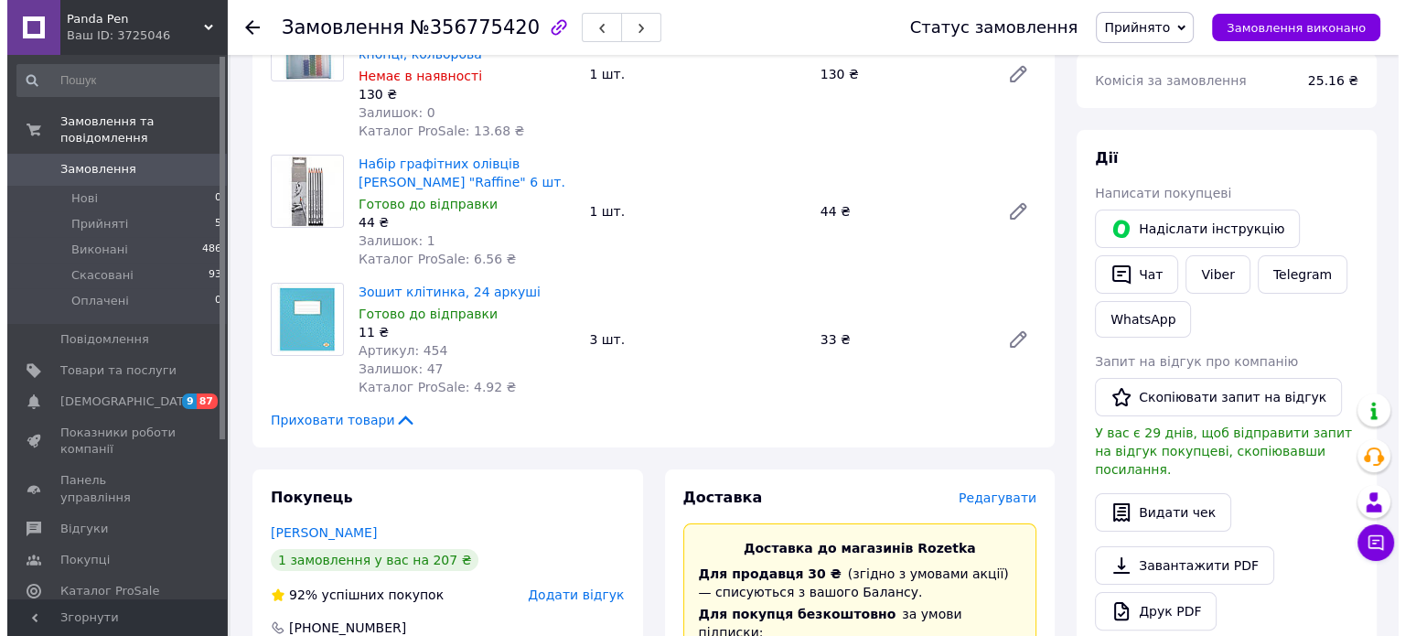
scroll to position [299, 0]
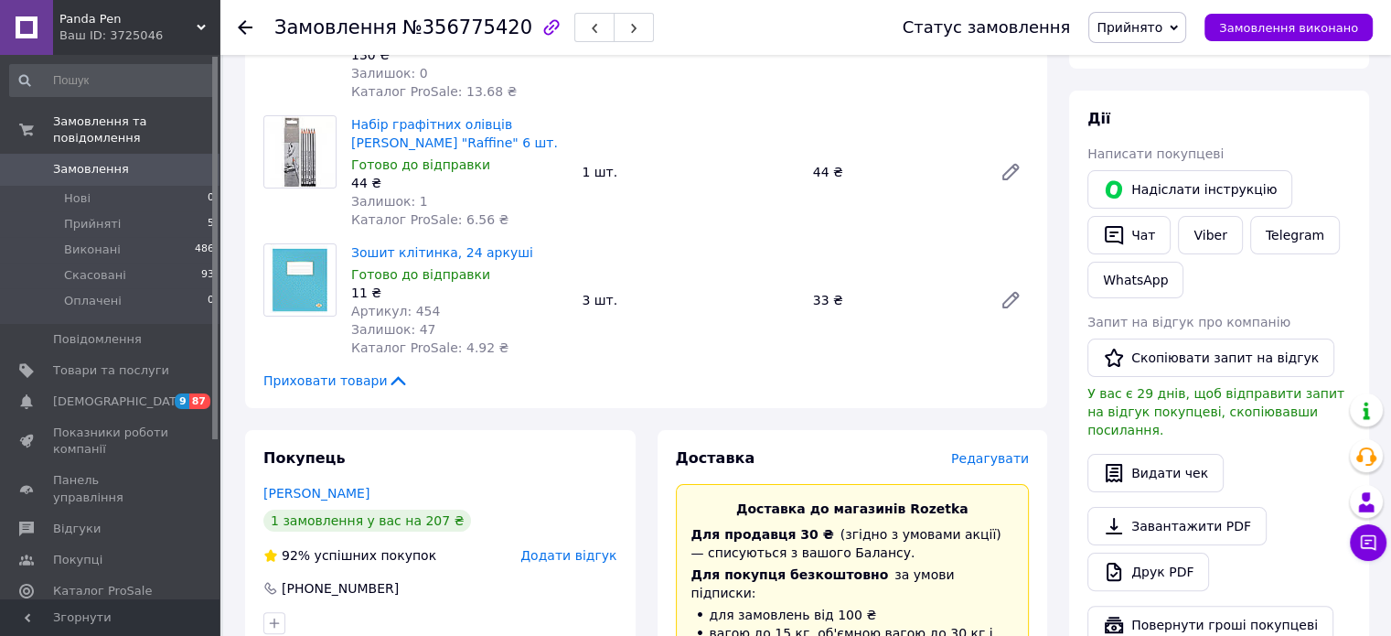
click at [990, 464] on span "Редагувати" at bounding box center [990, 458] width 78 height 15
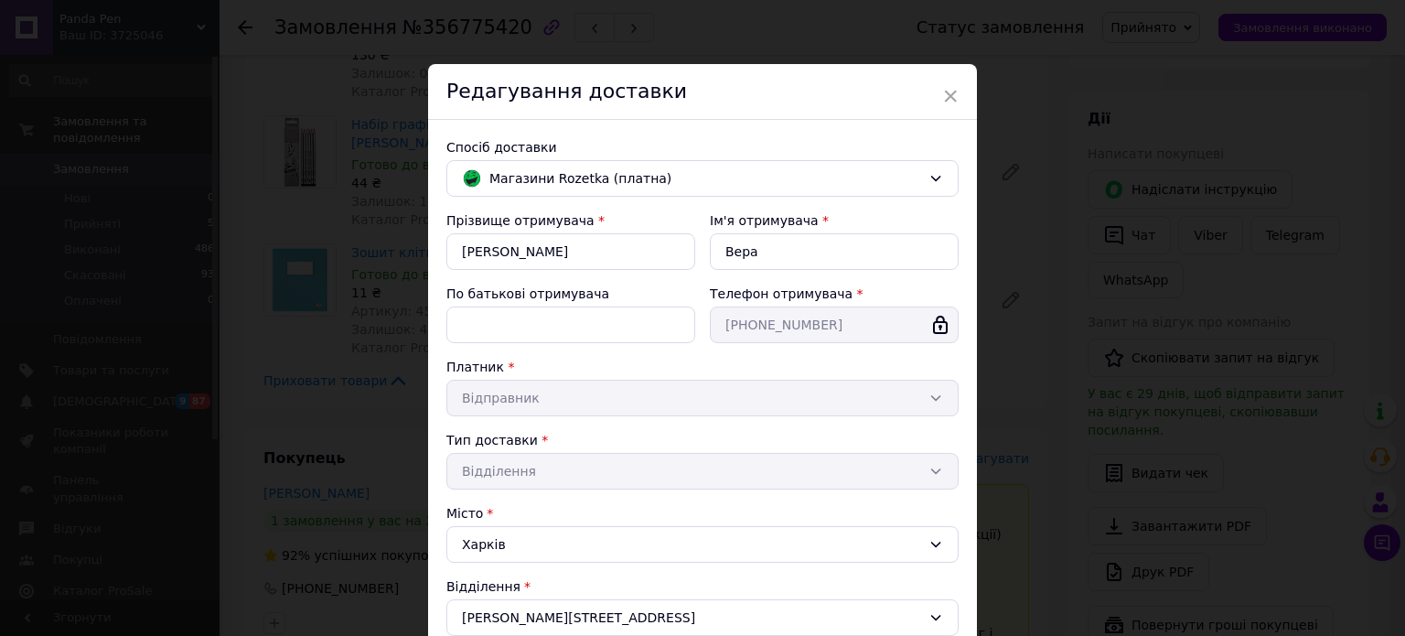
drag, startPoint x: 1397, startPoint y: 178, endPoint x: 1397, endPoint y: 260, distance: 81.4
click at [1397, 260] on div "× Редагування доставки Спосіб доставки [PERSON_NAME] (платна) Прізвище отримува…" at bounding box center [702, 318] width 1405 height 636
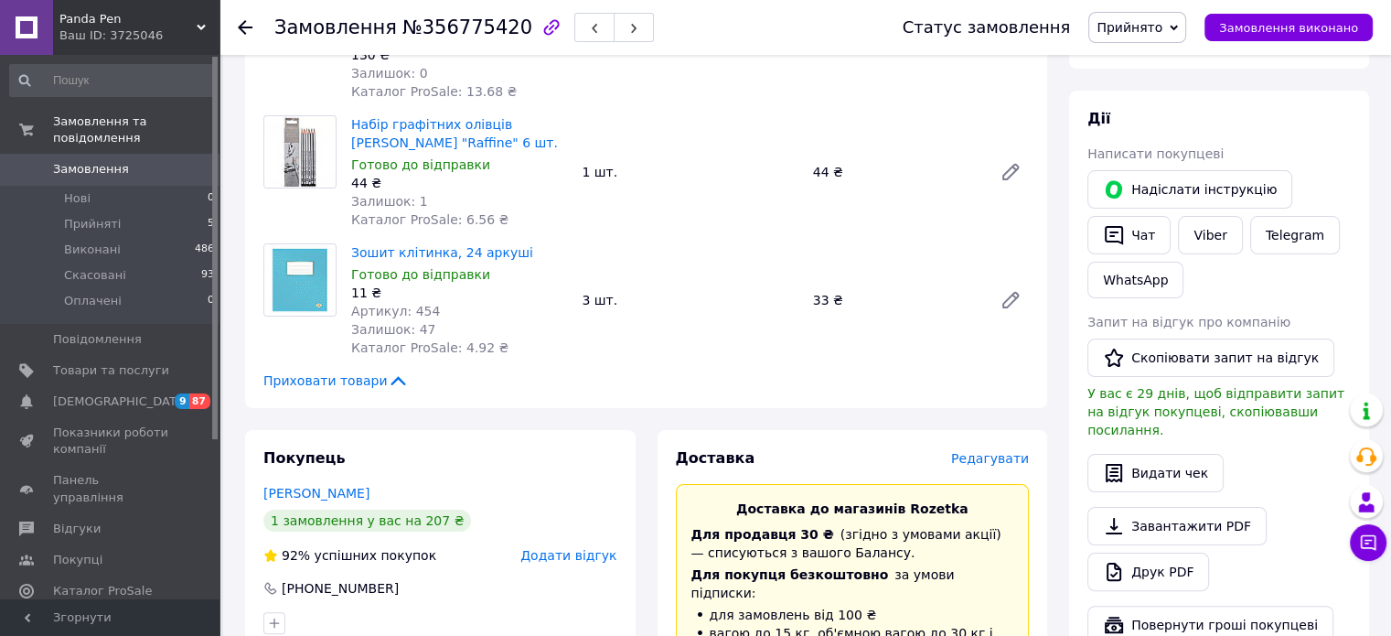
click at [1007, 455] on span "Редагувати" at bounding box center [990, 458] width 78 height 15
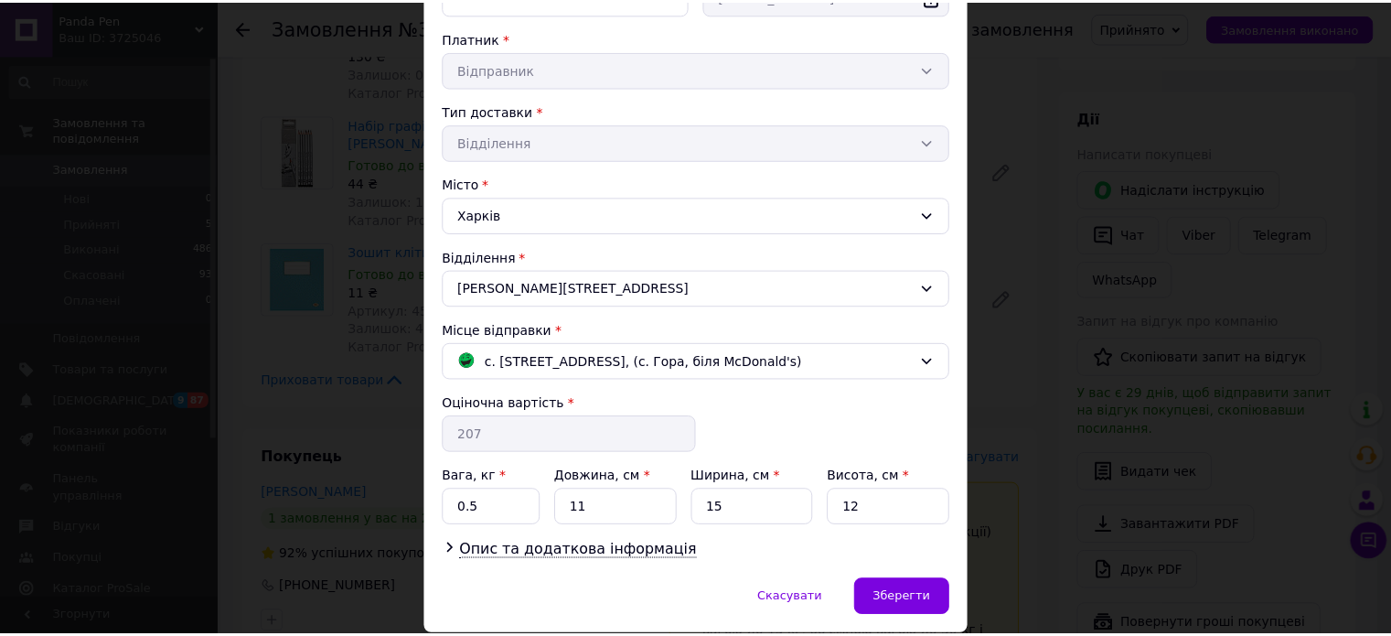
scroll to position [348, 0]
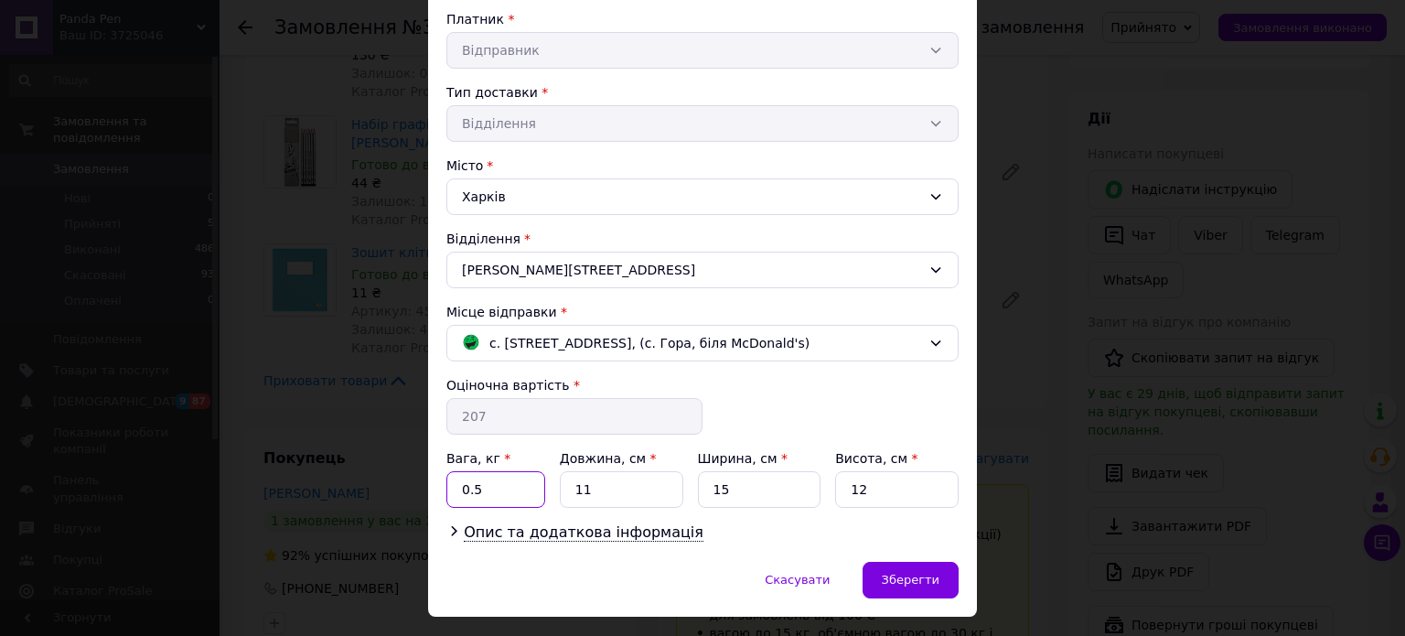
click at [514, 482] on input "0.5" at bounding box center [495, 489] width 99 height 37
drag, startPoint x: 643, startPoint y: 486, endPoint x: 514, endPoint y: 486, distance: 129.0
click at [514, 486] on div "Вага, кг * 0.5 Довжина, см * 11 Ширина, см * 15 Висота, см * 12" at bounding box center [702, 478] width 512 height 59
type input "32"
drag, startPoint x: 747, startPoint y: 487, endPoint x: 682, endPoint y: 471, distance: 67.0
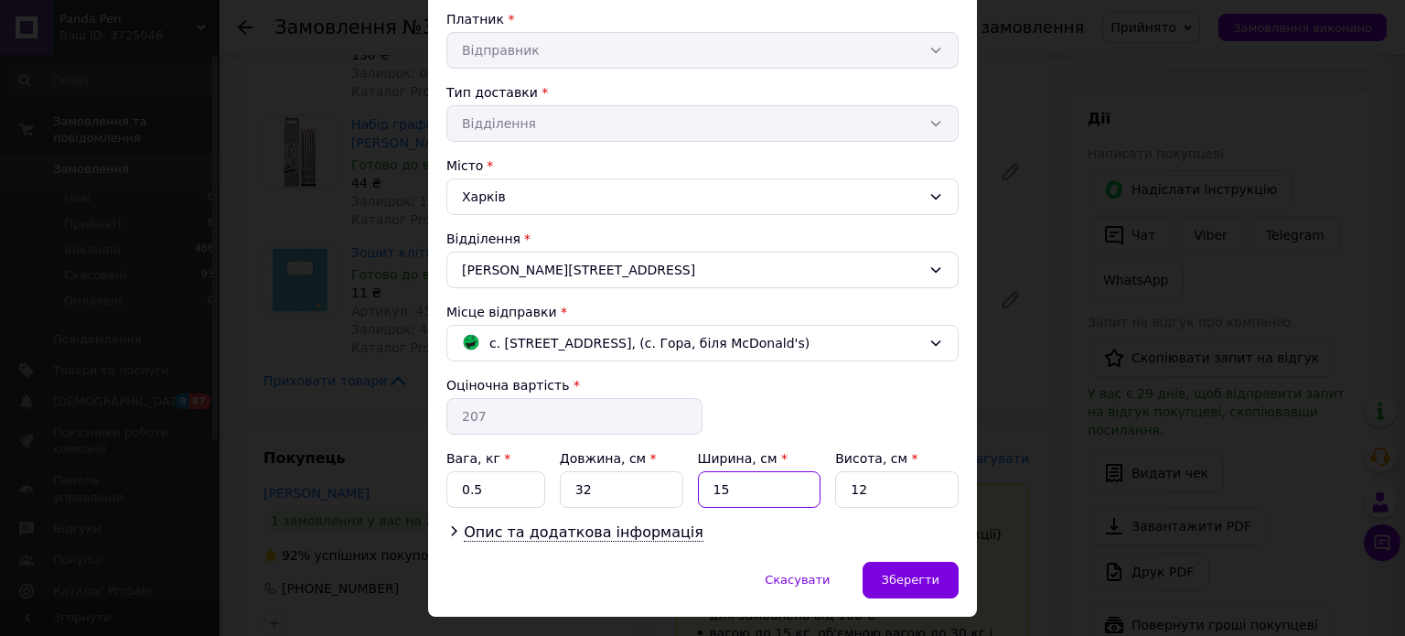
click at [682, 471] on div "Вага, кг * 0.5 Довжина, см * 32 Ширина, см * 15 Висота, см * 12" at bounding box center [702, 478] width 512 height 59
type input "22"
drag, startPoint x: 892, startPoint y: 493, endPoint x: 800, endPoint y: 485, distance: 91.8
click at [800, 485] on div "Вага, кг * 0.5 Довжина, см * 32 Ширина, см * 22 Висота, см * 12" at bounding box center [702, 478] width 512 height 59
type input "10"
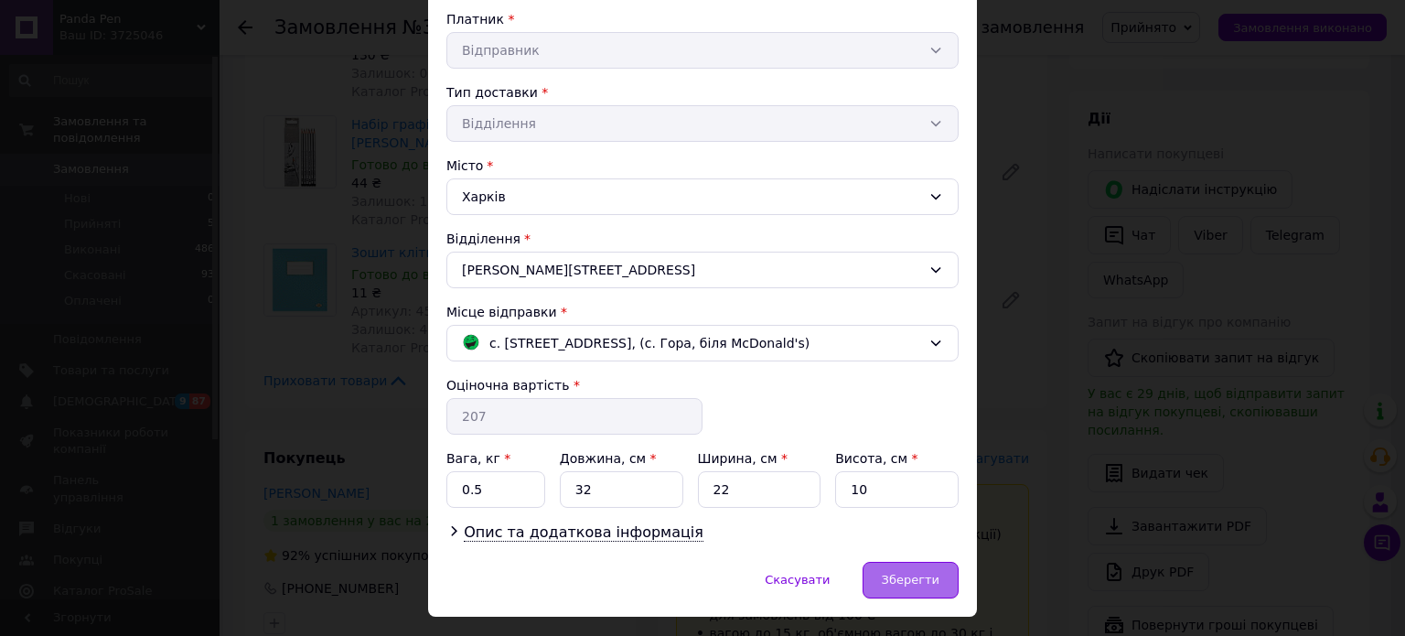
click at [899, 578] on span "Зберегти" at bounding box center [911, 580] width 58 height 14
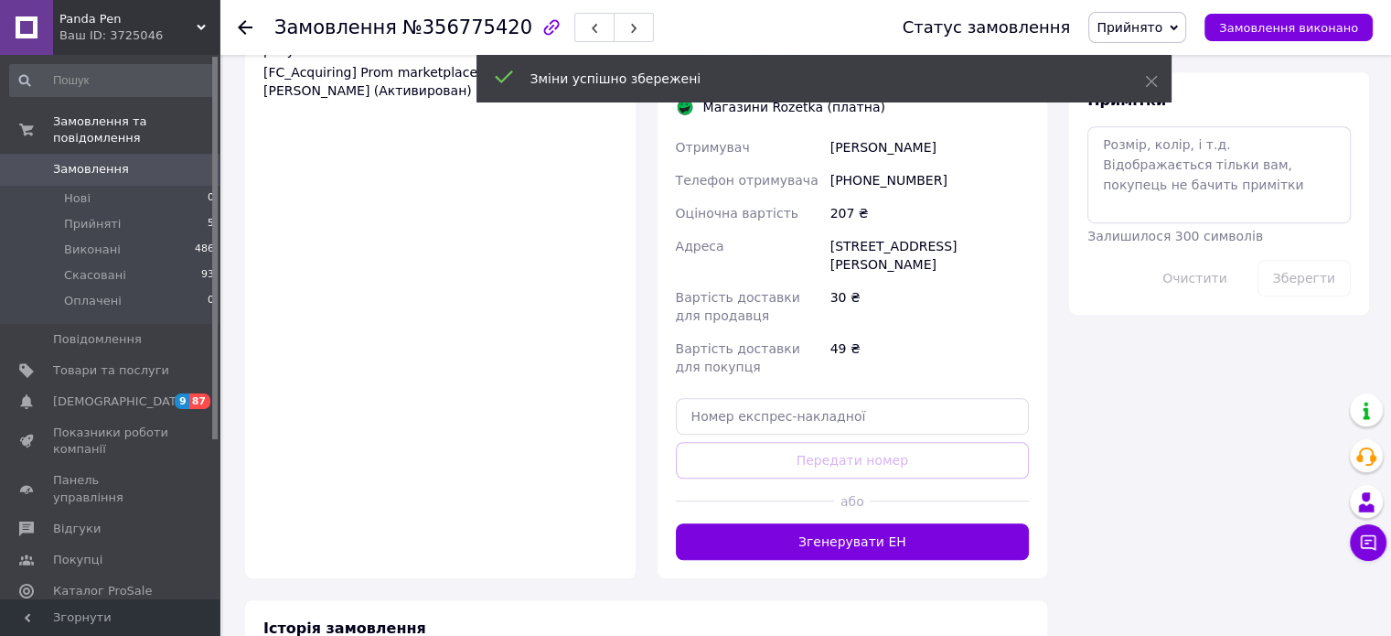
scroll to position [1105, 0]
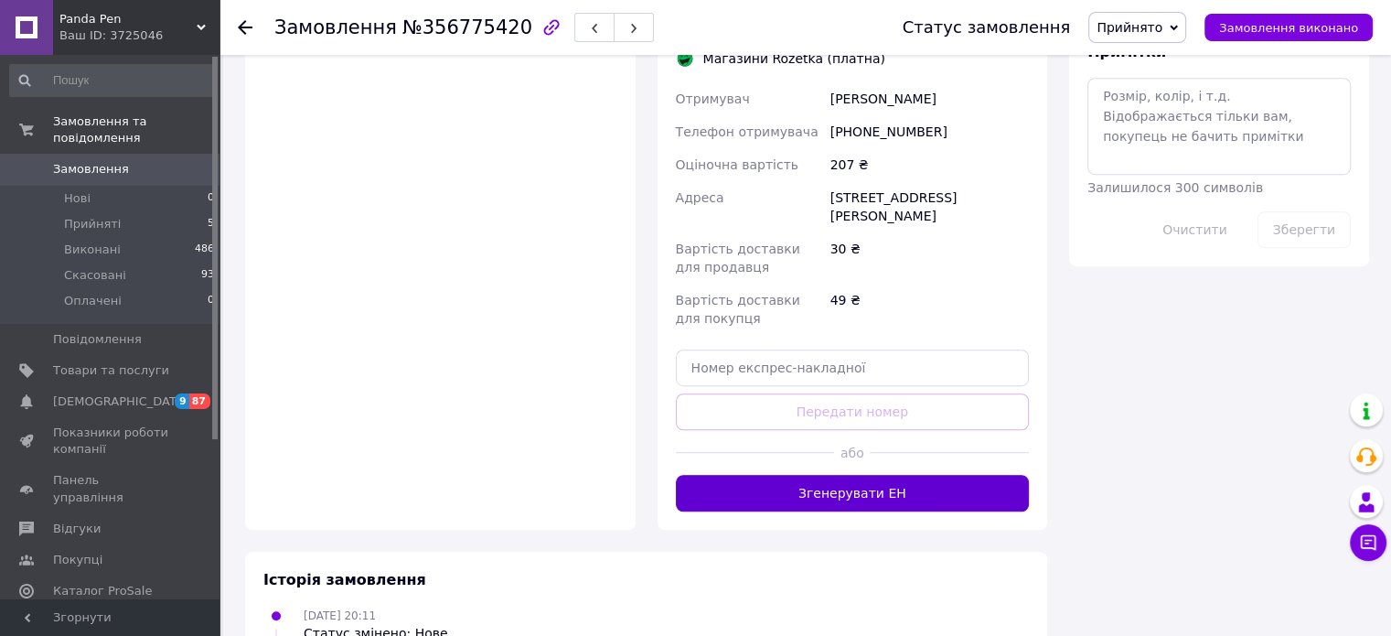
click at [909, 475] on button "Згенерувати ЕН" at bounding box center [853, 493] width 354 height 37
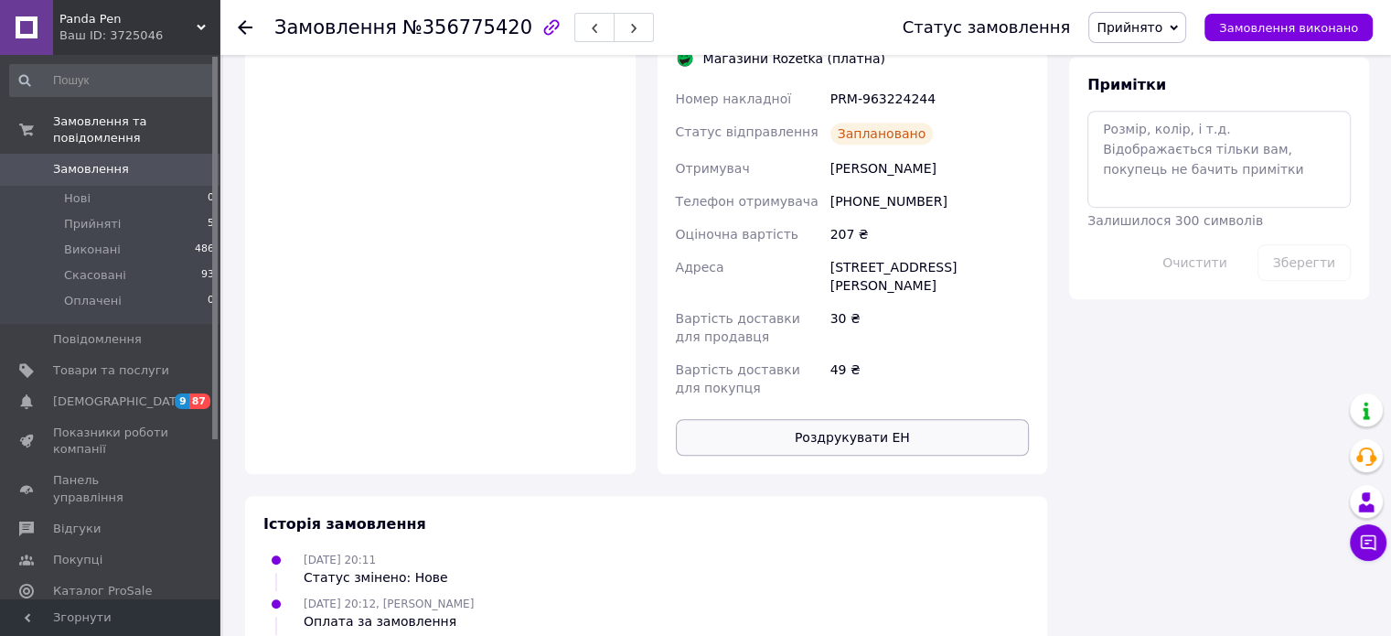
click at [892, 419] on button "Роздрукувати ЕН" at bounding box center [853, 437] width 354 height 37
